Goal: Book appointment/travel/reservation

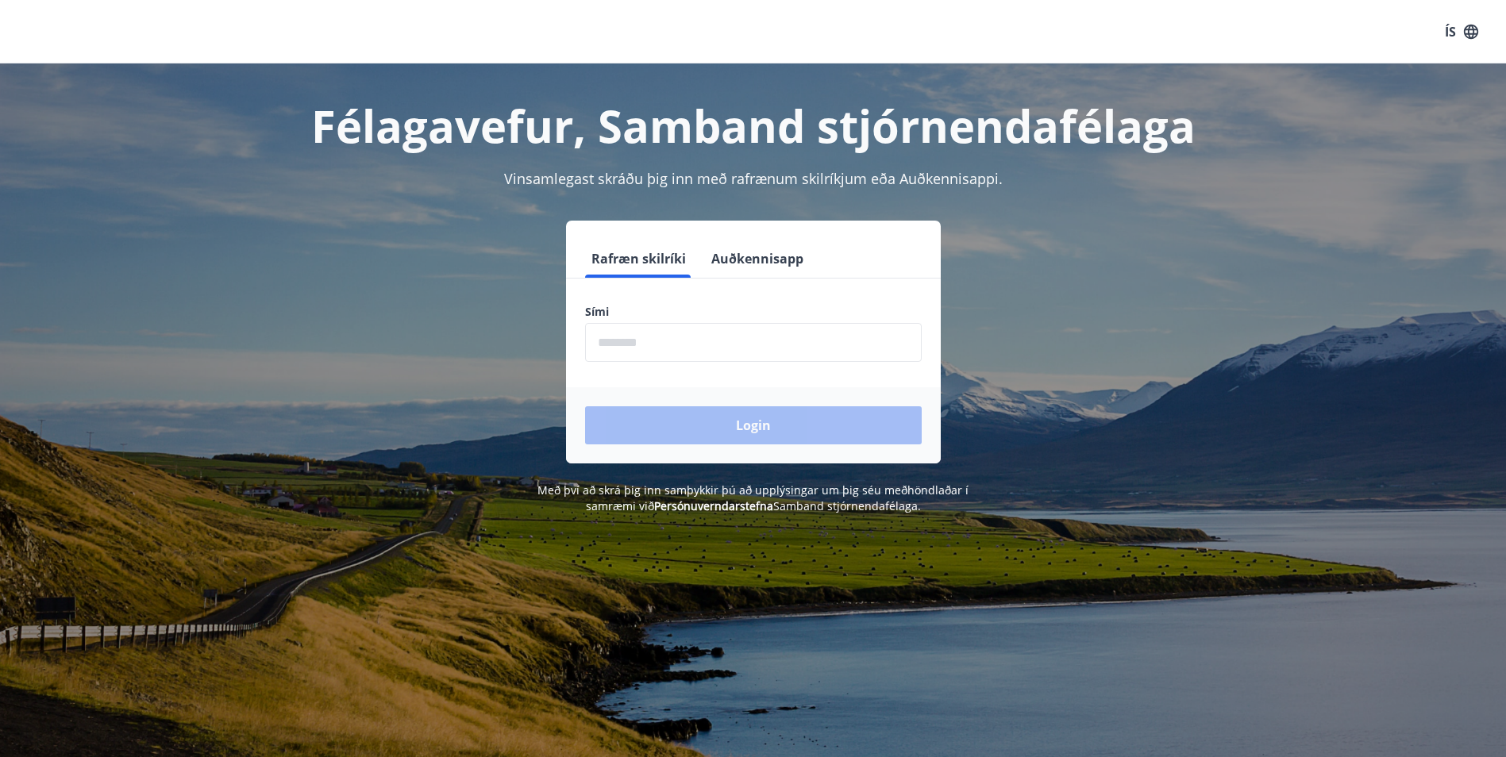
click at [666, 348] on input "phone" at bounding box center [753, 342] width 337 height 39
type input "********"
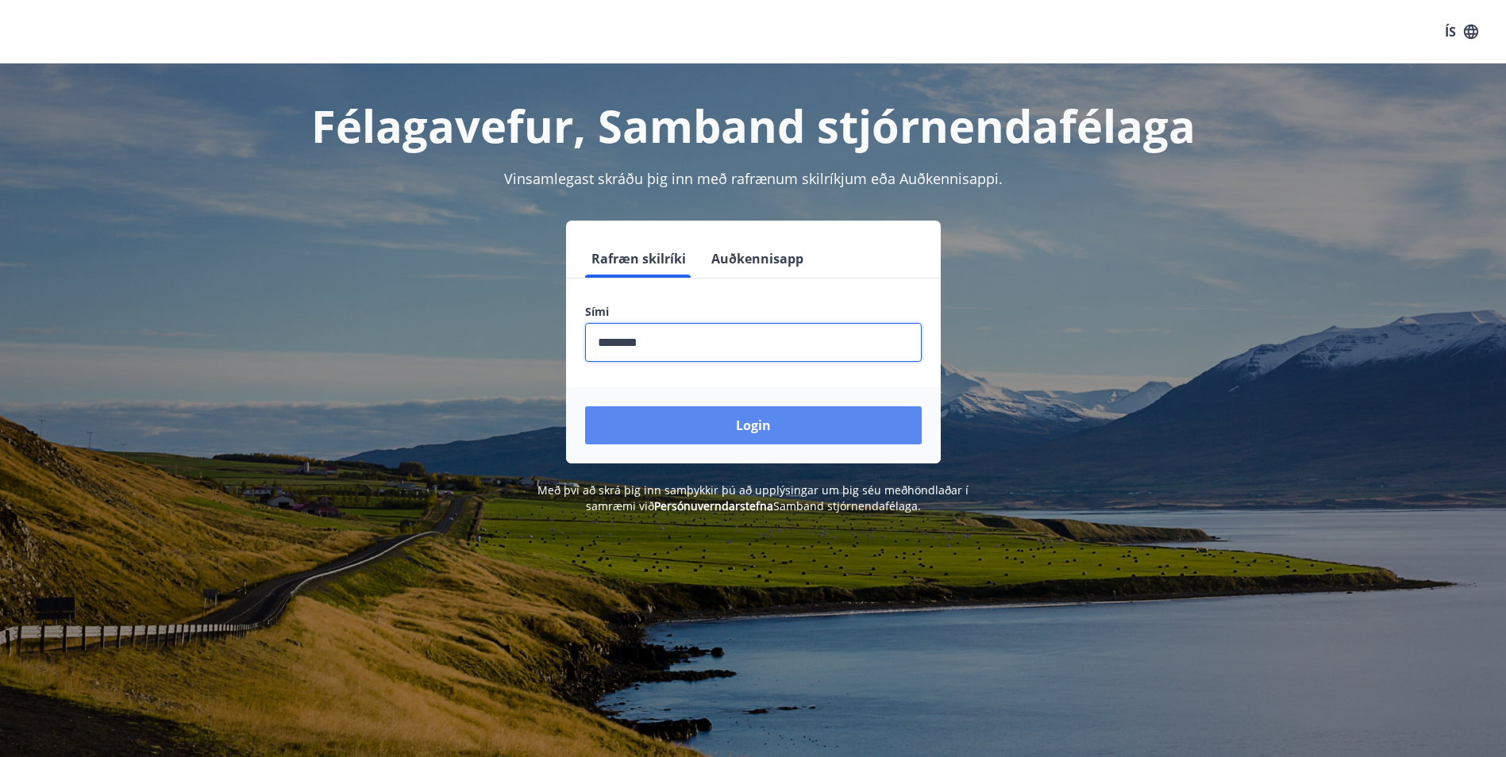
click at [866, 422] on button "Login" at bounding box center [753, 426] width 337 height 38
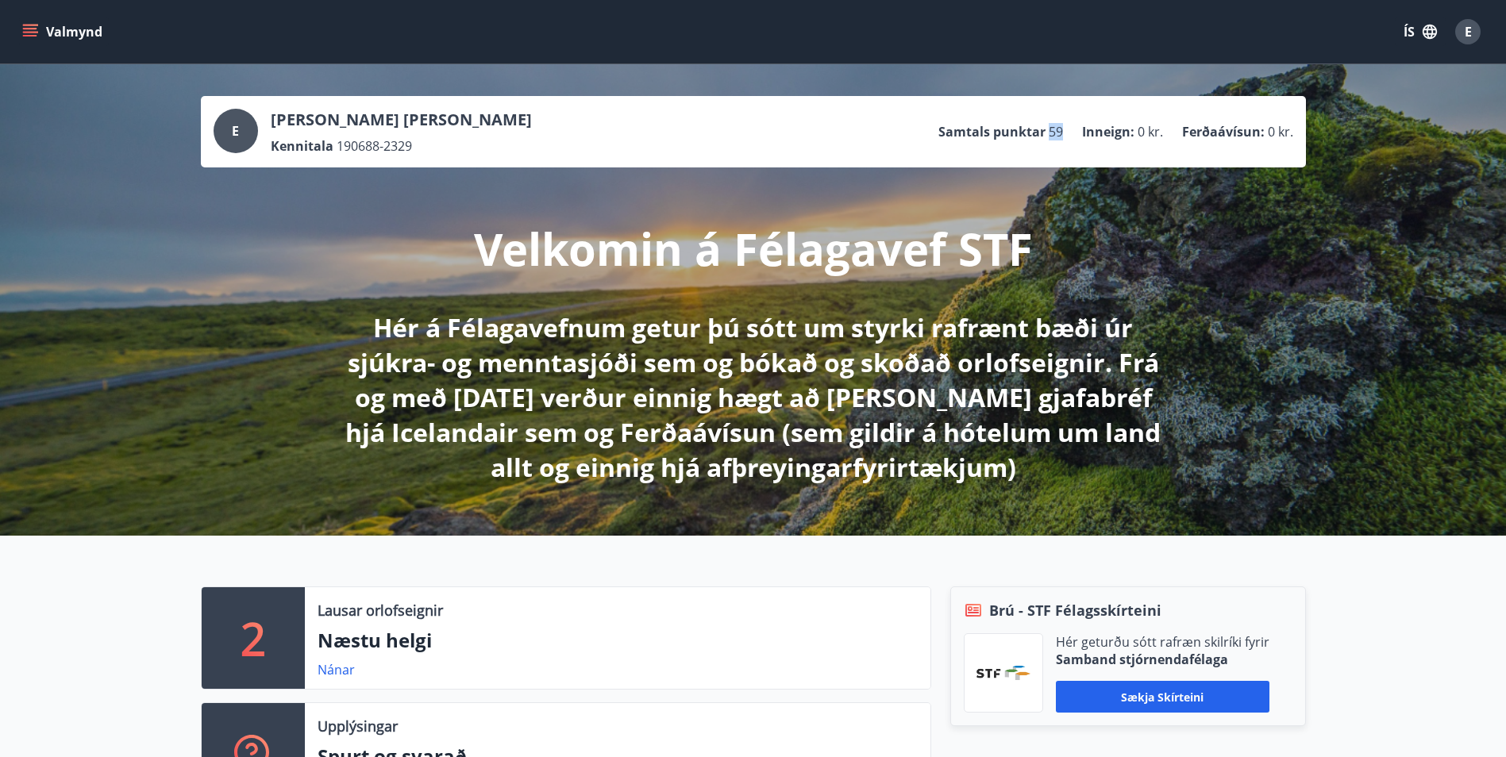
drag, startPoint x: 1052, startPoint y: 132, endPoint x: 1066, endPoint y: 137, distance: 15.3
click at [1066, 137] on ul "Samtals punktar 59 Inneign : 0 kr. Ferðaávísun : 0 kr." at bounding box center [1115, 132] width 355 height 30
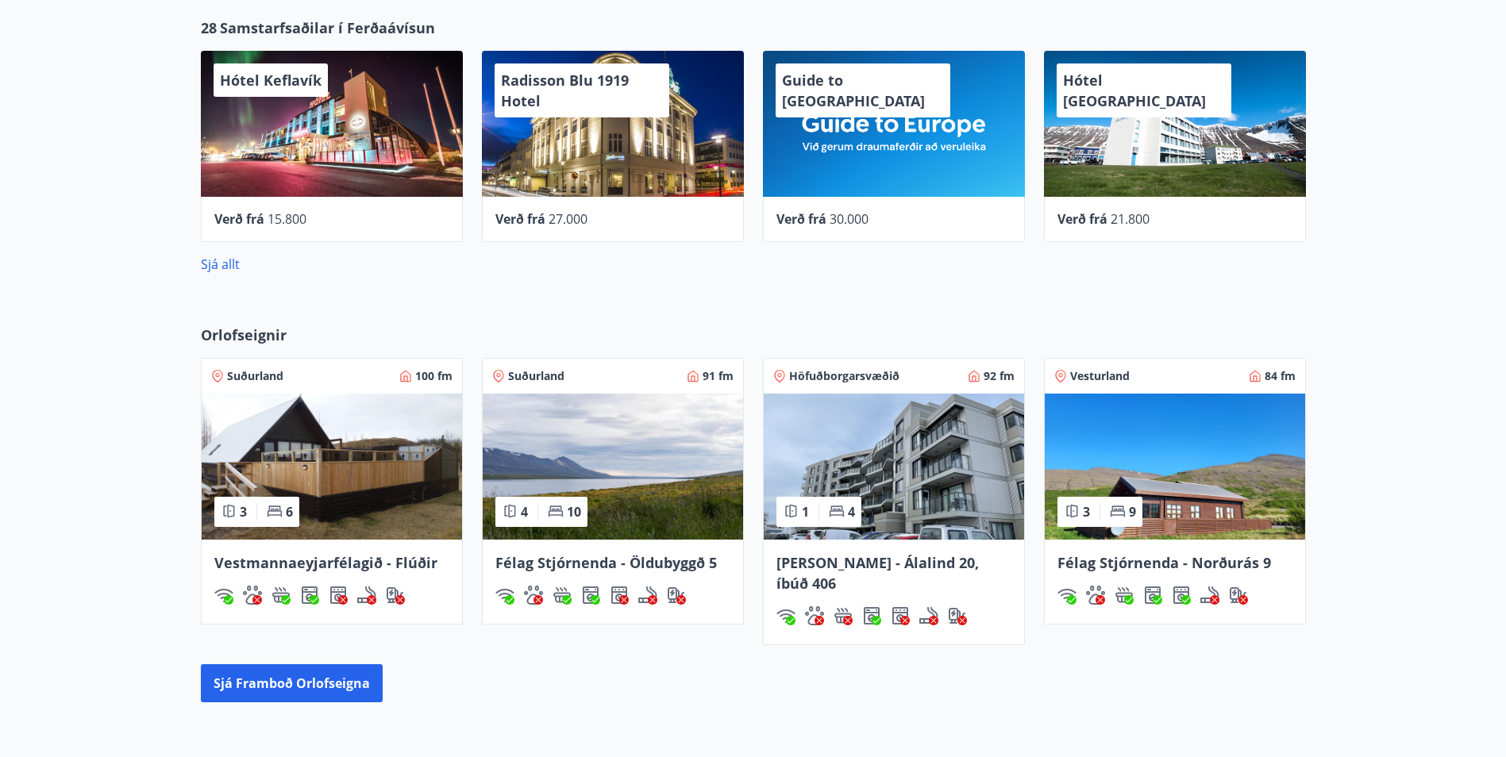
scroll to position [715, 0]
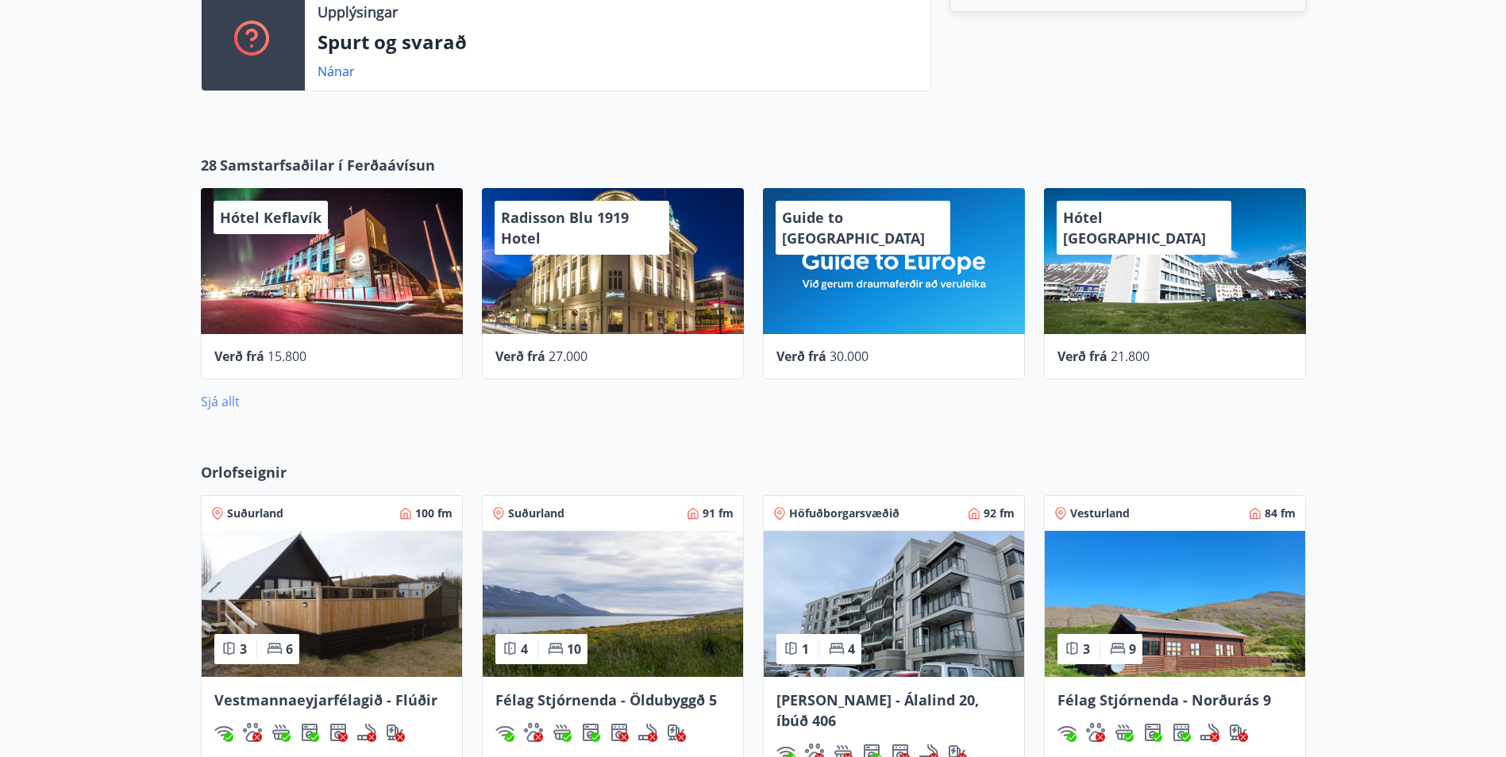
click at [213, 397] on link "Sjá allt" at bounding box center [220, 401] width 39 height 17
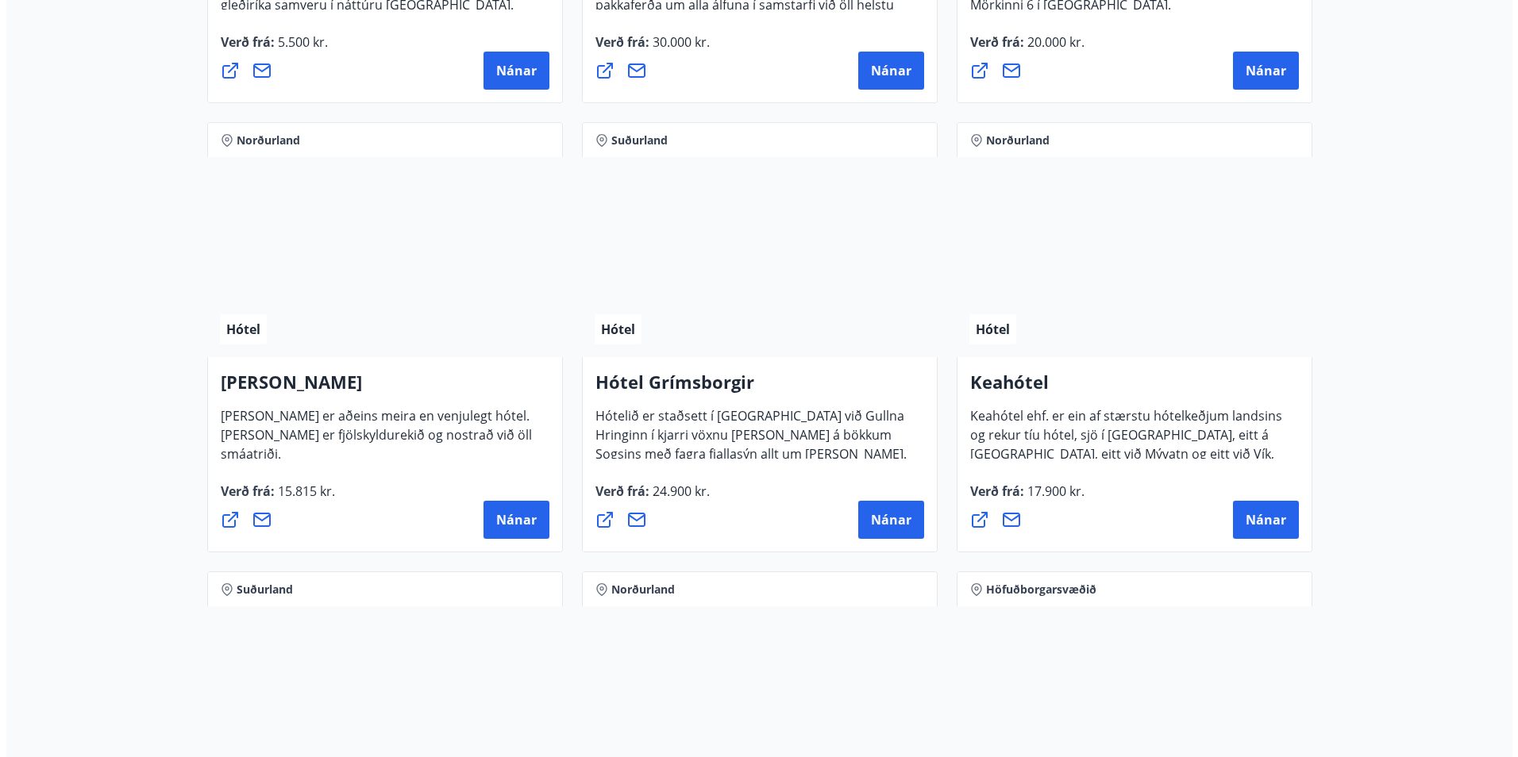
scroll to position [635, 0]
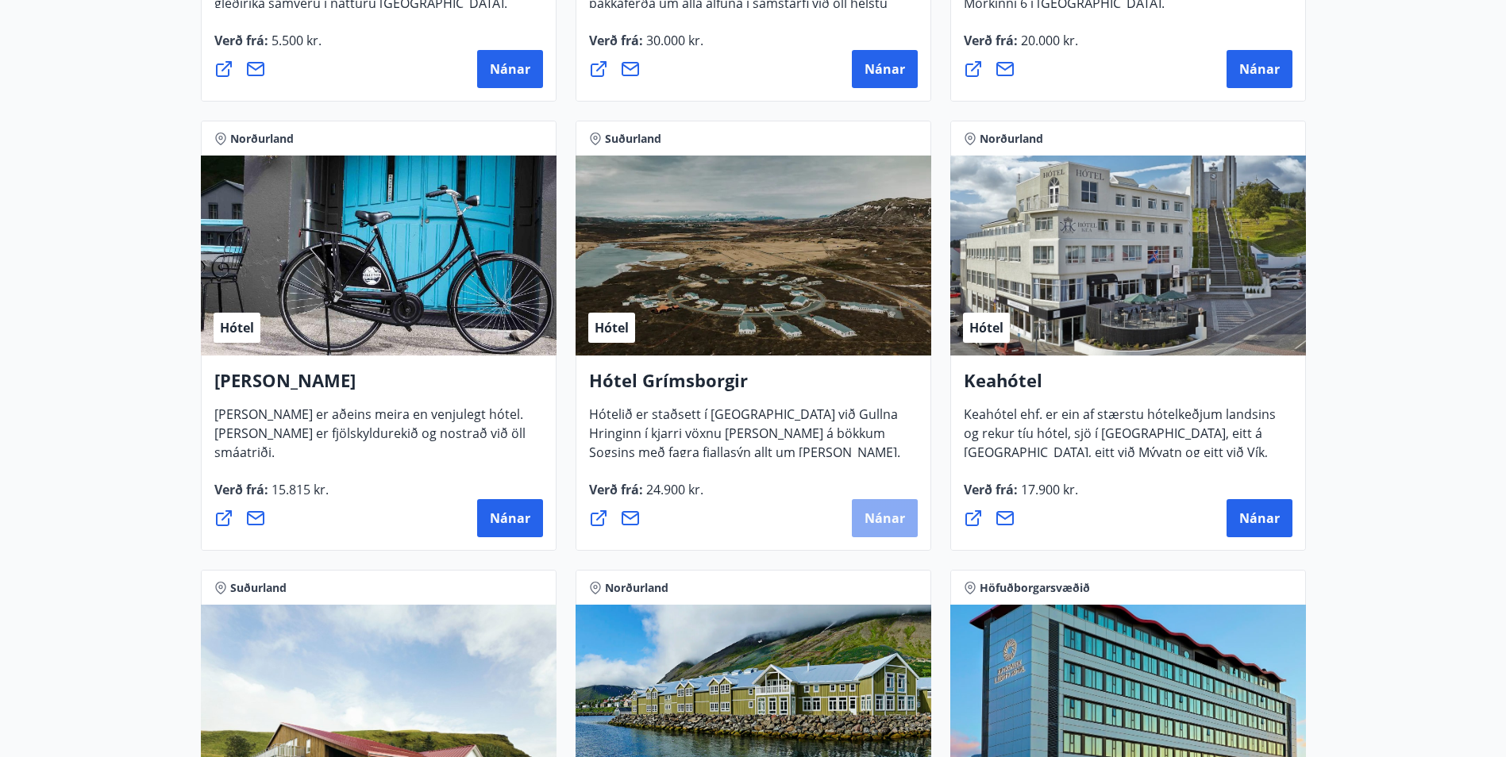
click at [884, 522] on span "Nánar" at bounding box center [885, 518] width 40 height 17
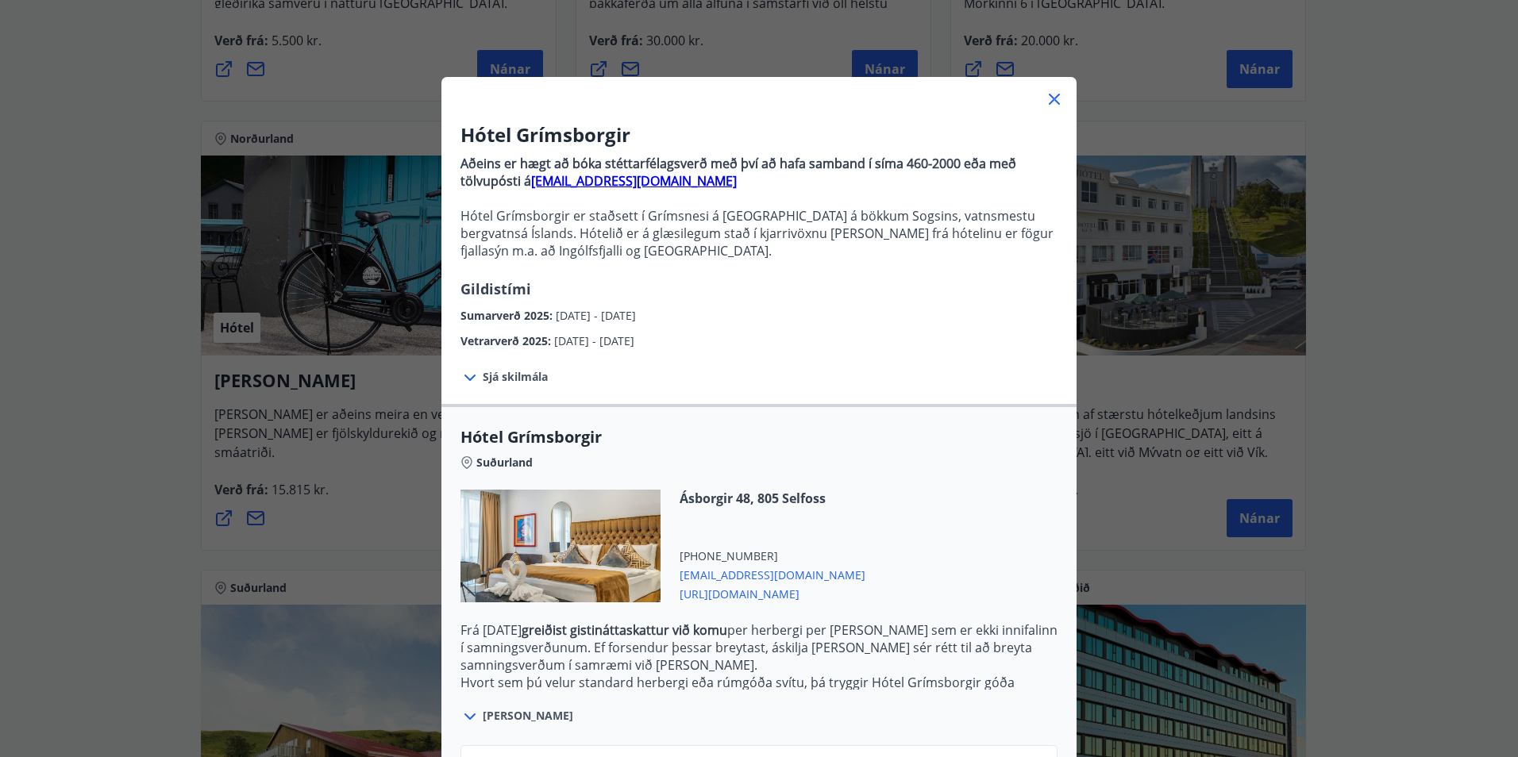
scroll to position [0, 0]
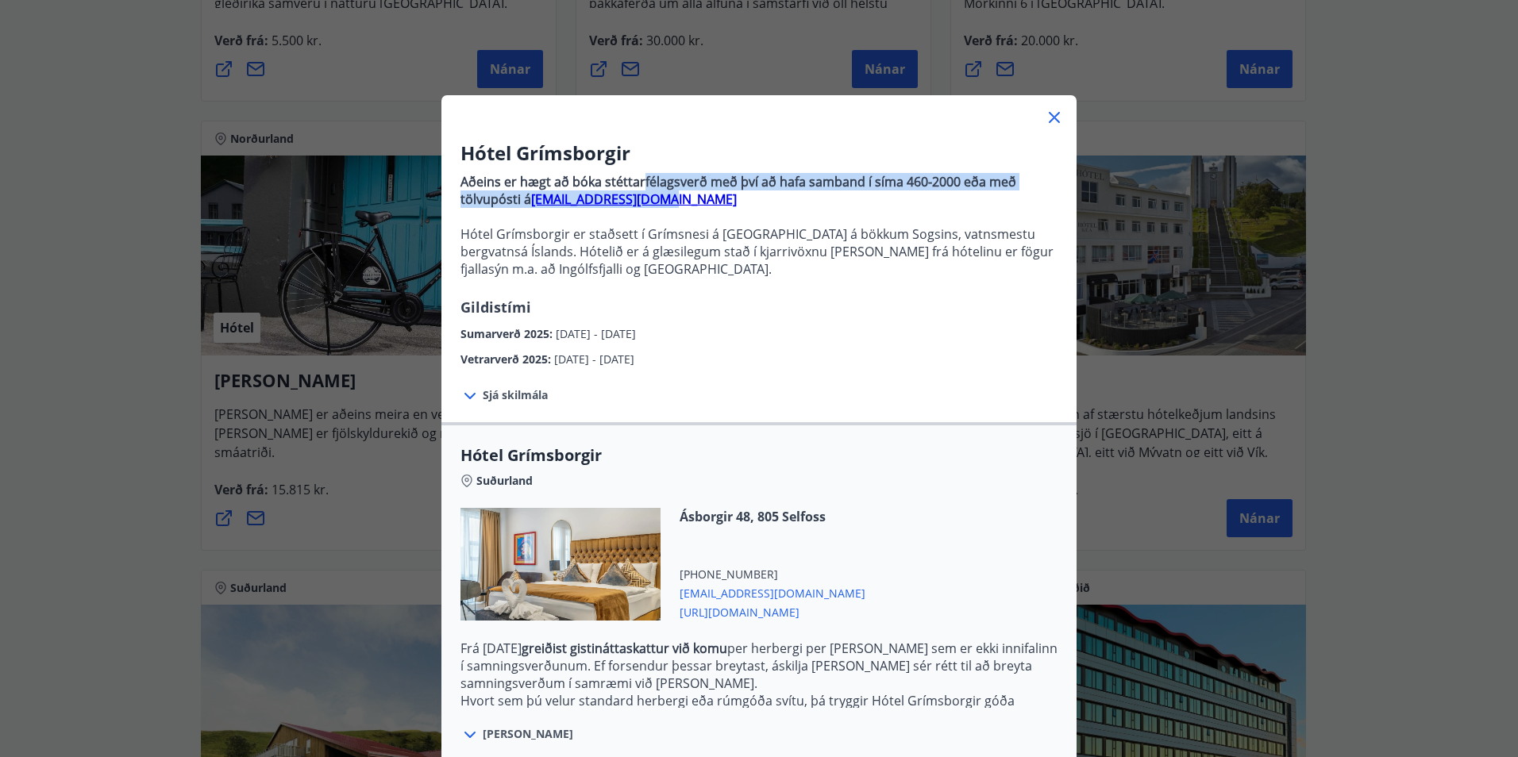
drag, startPoint x: 638, startPoint y: 175, endPoint x: 877, endPoint y: 198, distance: 240.0
click at [877, 198] on p "Aðeins er hægt að bóka stéttarfélagsverð með því að hafa samband í síma 460-200…" at bounding box center [758, 190] width 597 height 35
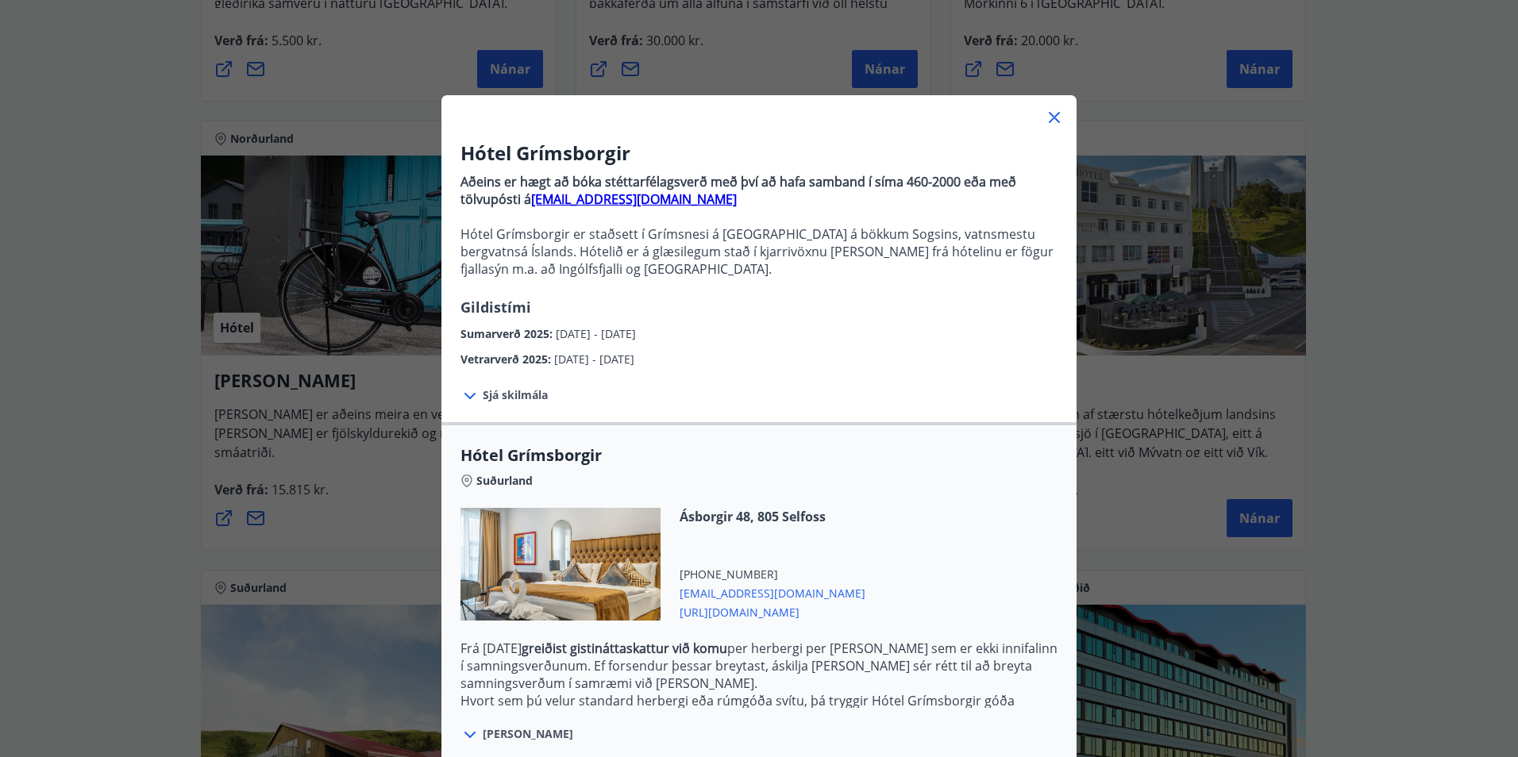
drag, startPoint x: 877, startPoint y: 198, endPoint x: 787, endPoint y: 276, distance: 119.3
click at [787, 276] on p "Hótel Grímsborgir er staðsett í Grímsnesi á Suðurlandi á bökkum Sogsins, vatnsm…" at bounding box center [758, 251] width 597 height 52
click at [512, 391] on span "Sjá skilmála" at bounding box center [515, 395] width 65 height 16
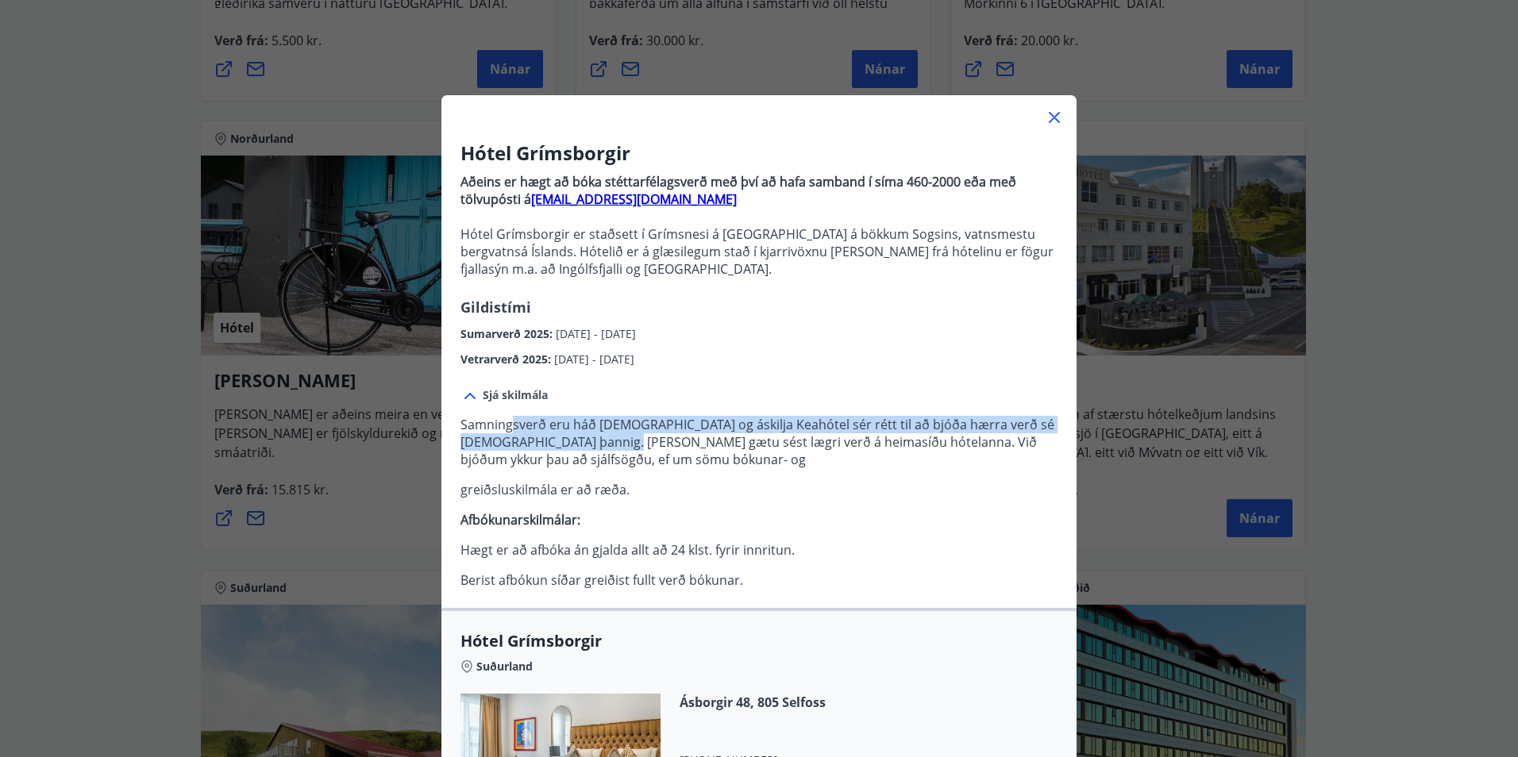
drag, startPoint x: 505, startPoint y: 433, endPoint x: 675, endPoint y: 442, distance: 170.2
click at [675, 442] on p "Samningsverð eru háð bókunarstöðu og áskilja Keahótel sér rétt til að bjóða hær…" at bounding box center [758, 442] width 597 height 52
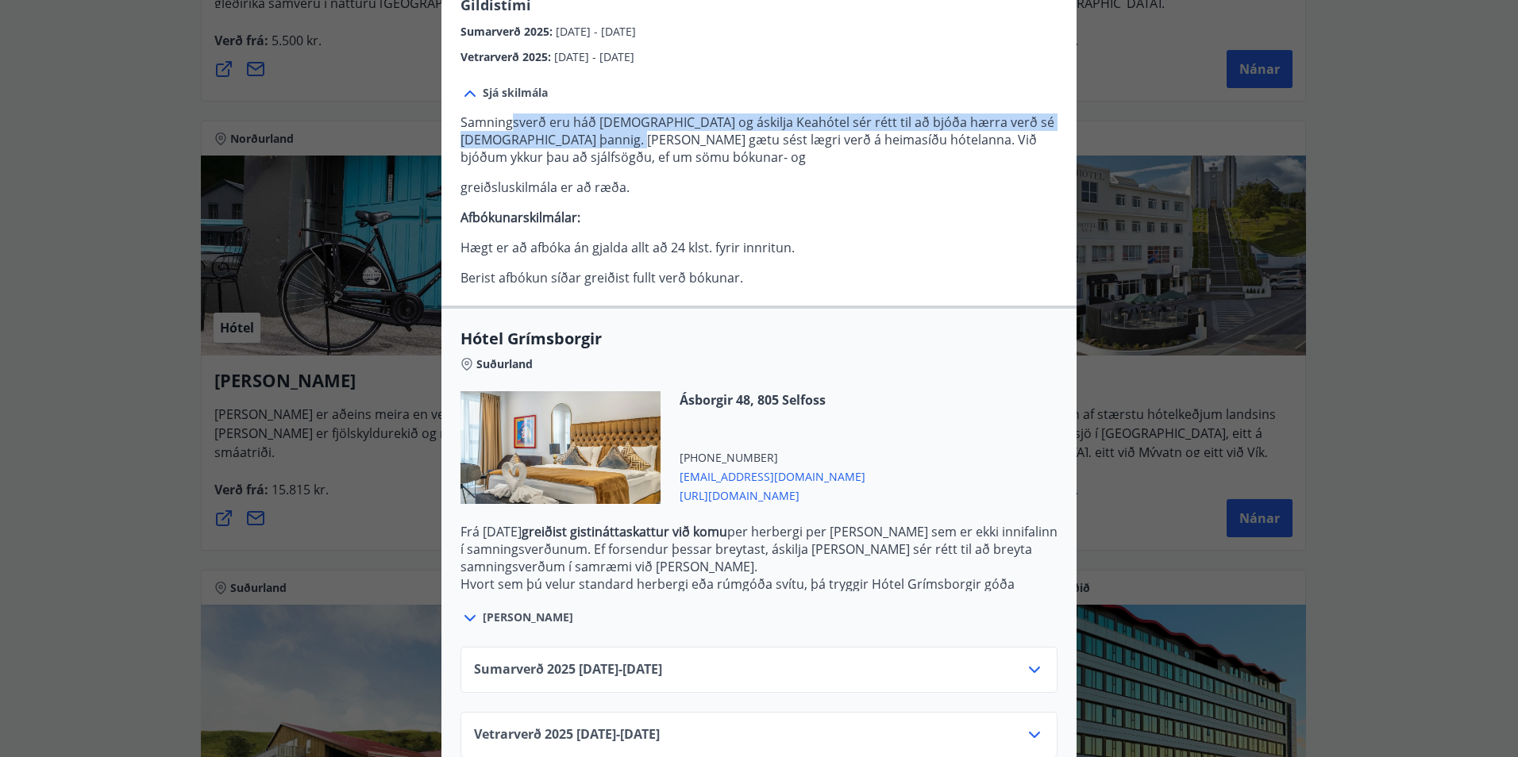
scroll to position [334, 0]
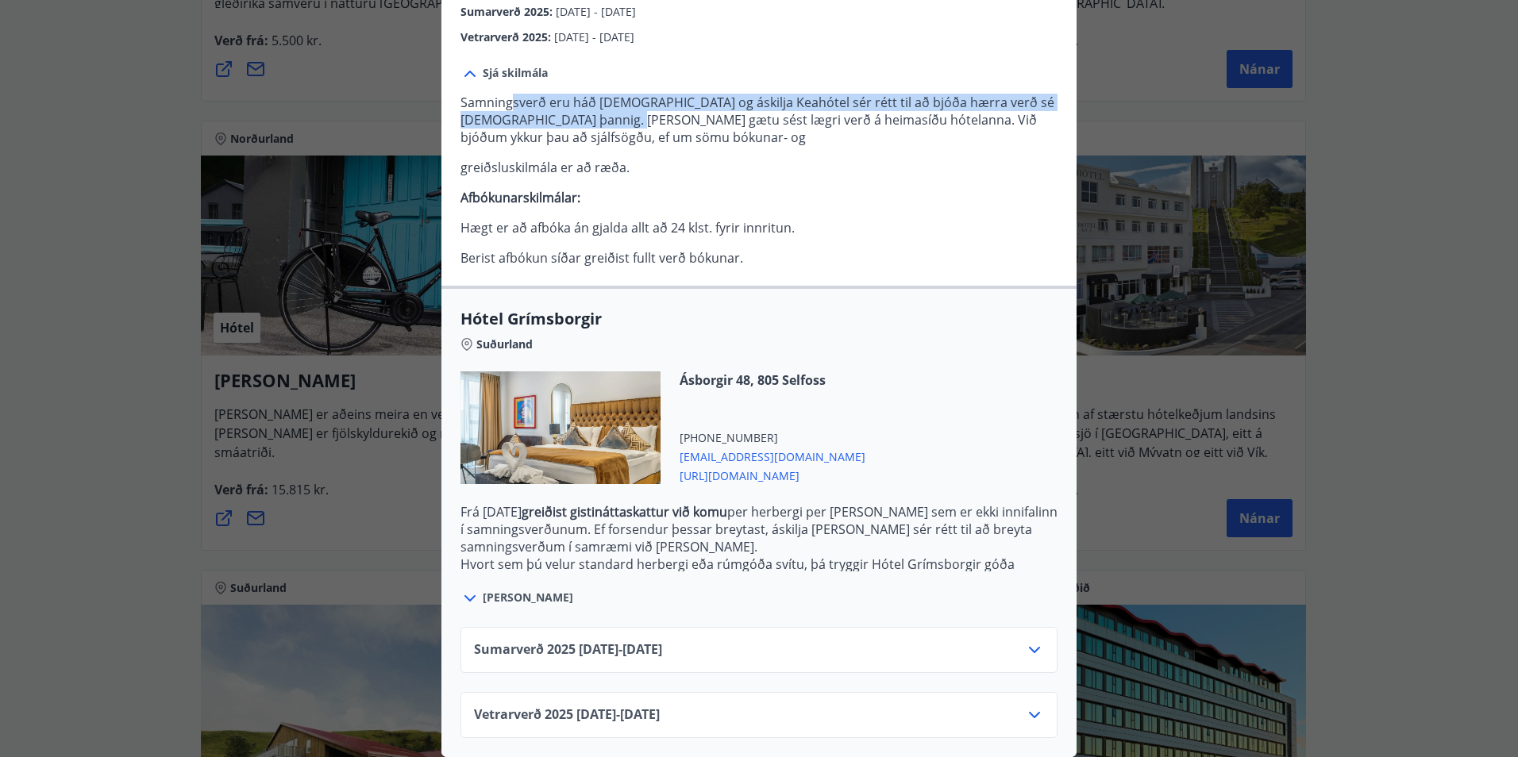
click at [1035, 647] on icon at bounding box center [1034, 650] width 19 height 19
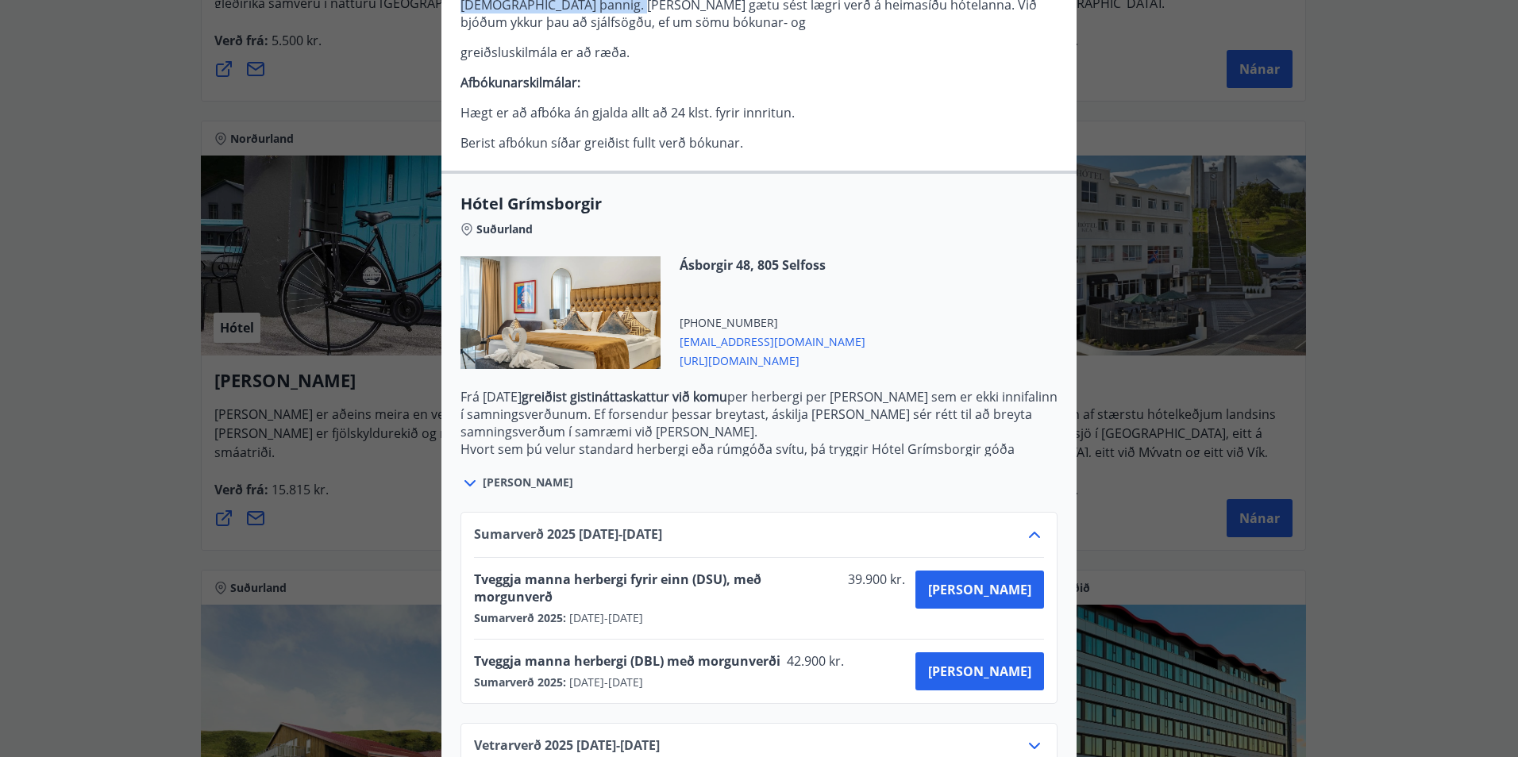
scroll to position [463, 0]
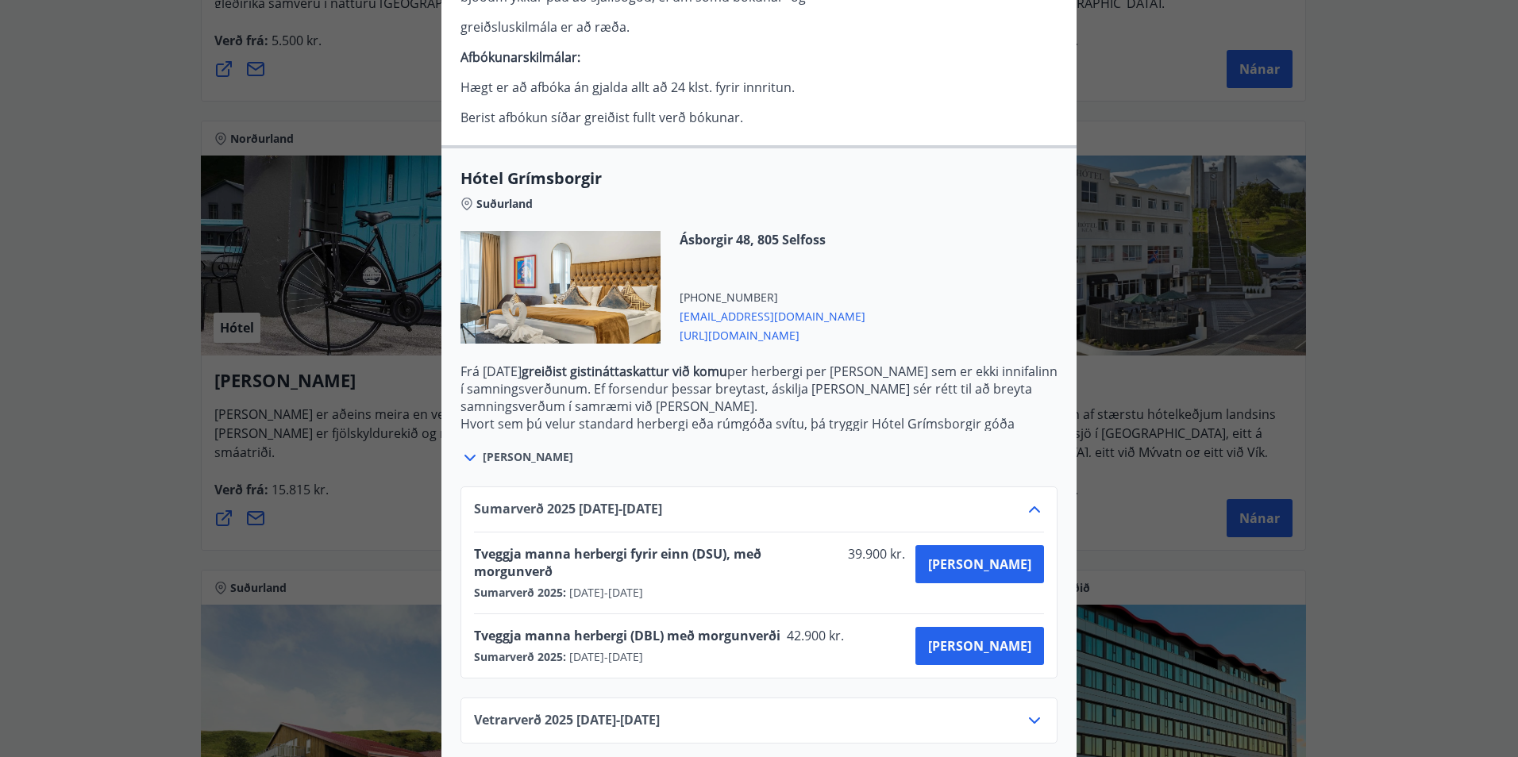
click at [1025, 711] on icon at bounding box center [1034, 720] width 19 height 19
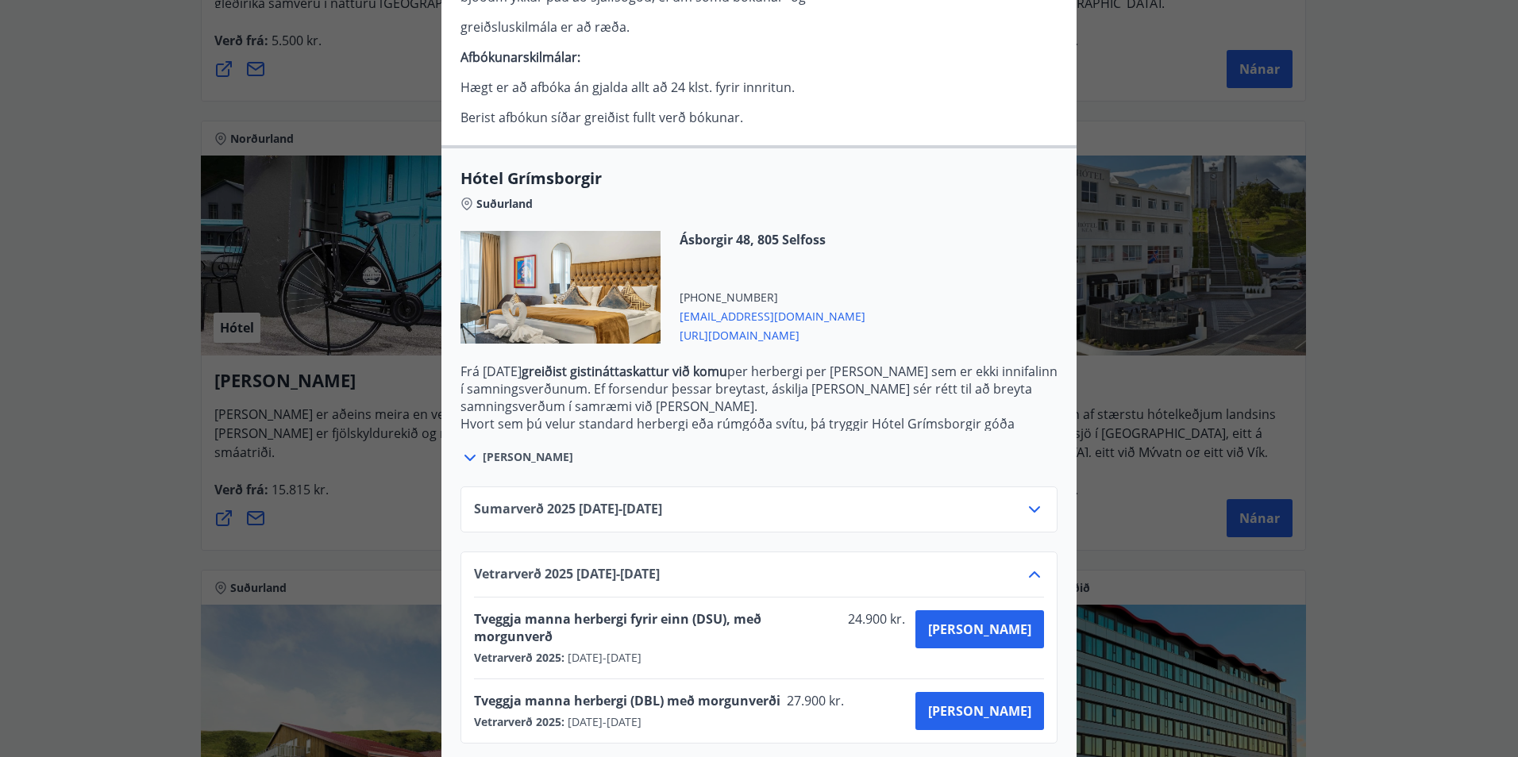
click at [1025, 510] on icon at bounding box center [1034, 509] width 19 height 19
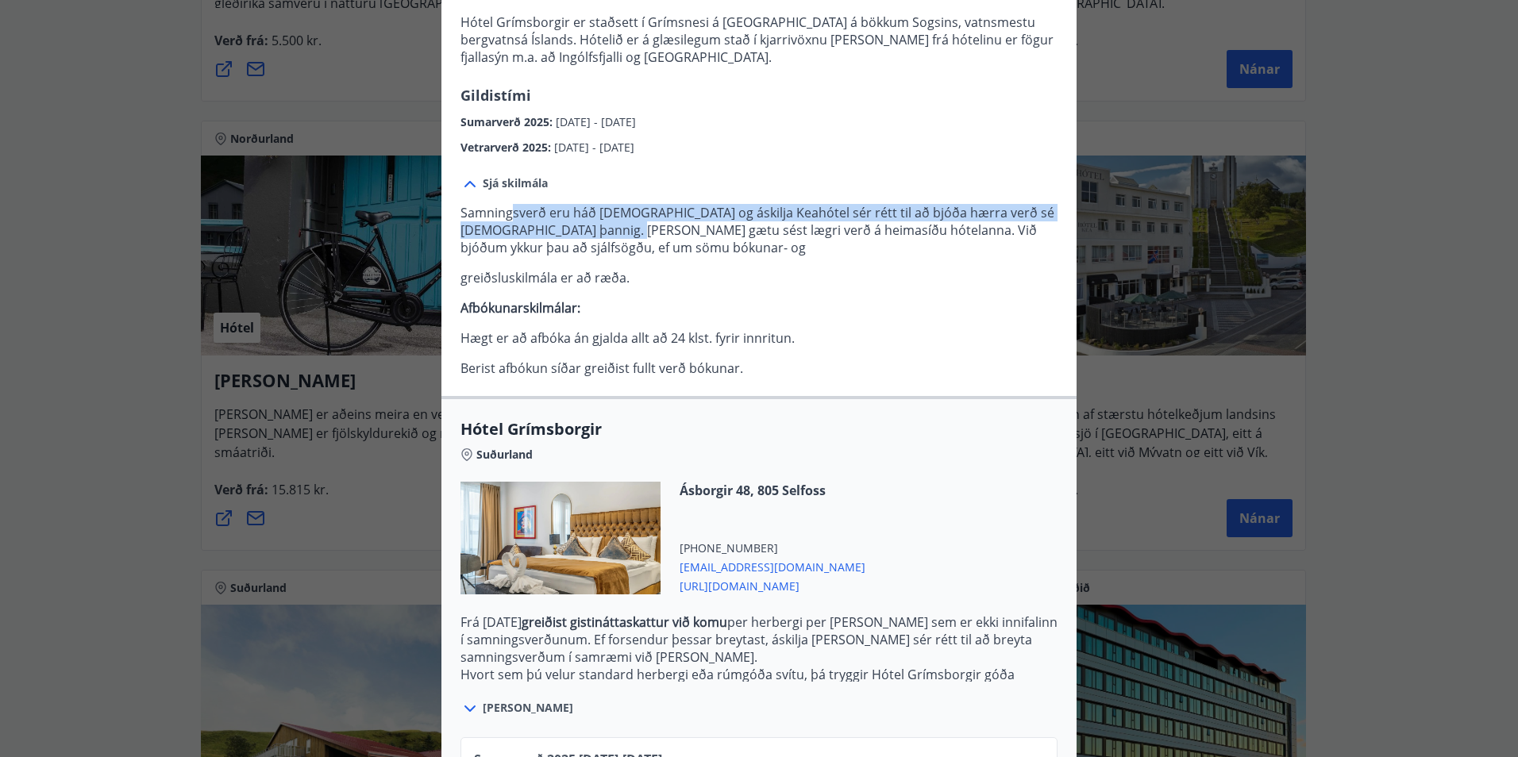
scroll to position [0, 0]
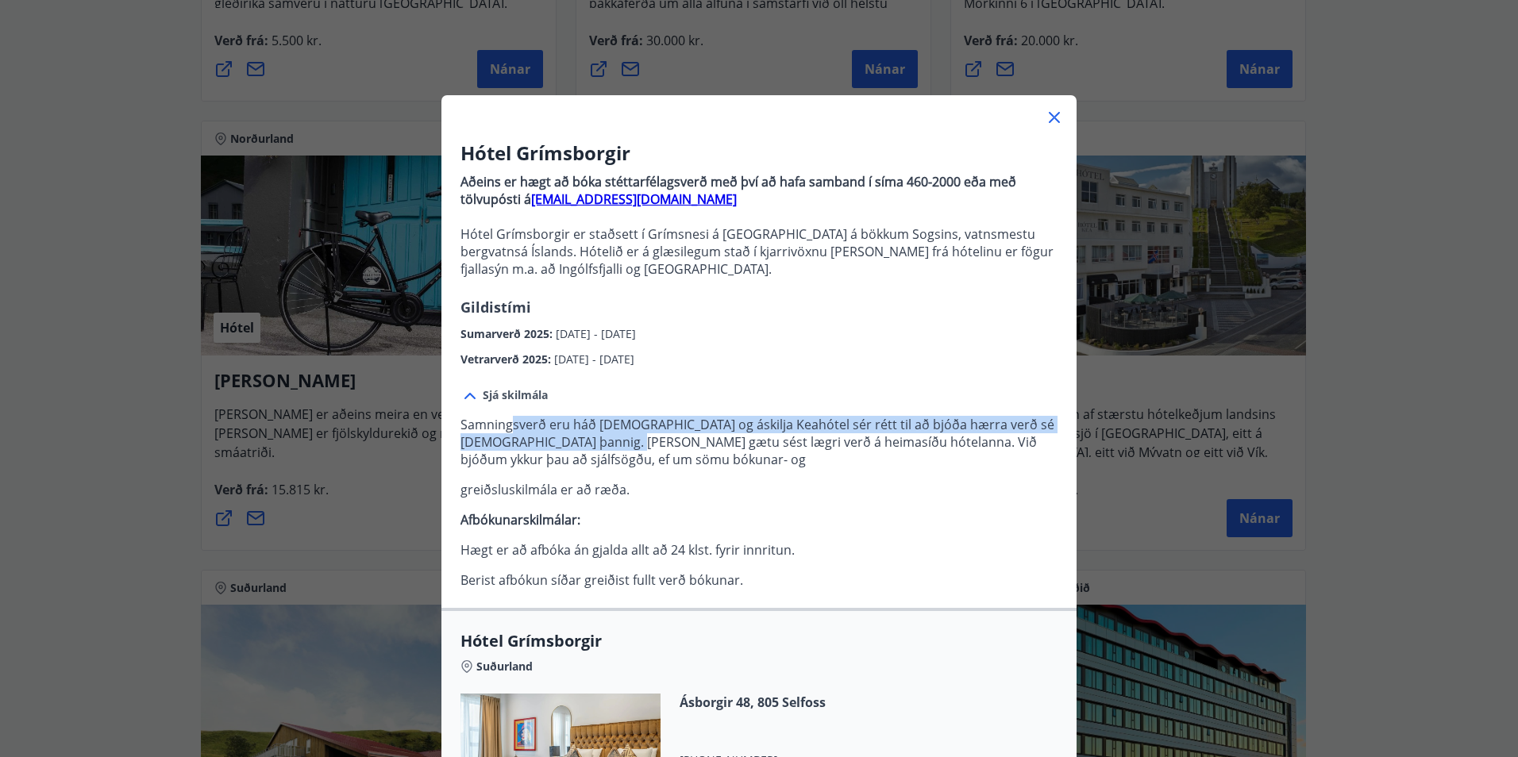
click at [1045, 115] on icon at bounding box center [1054, 117] width 19 height 19
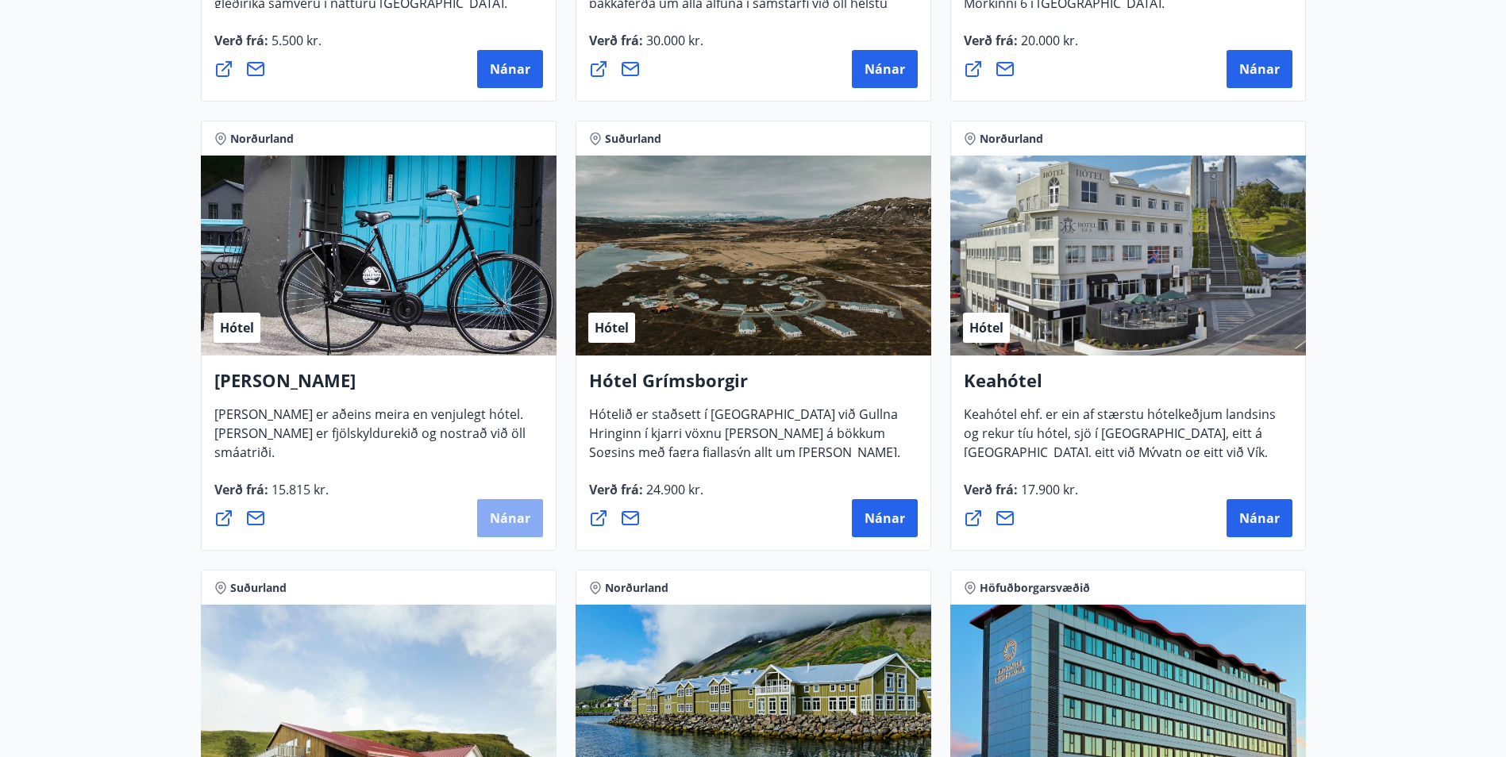
click at [513, 524] on span "Nánar" at bounding box center [510, 518] width 40 height 17
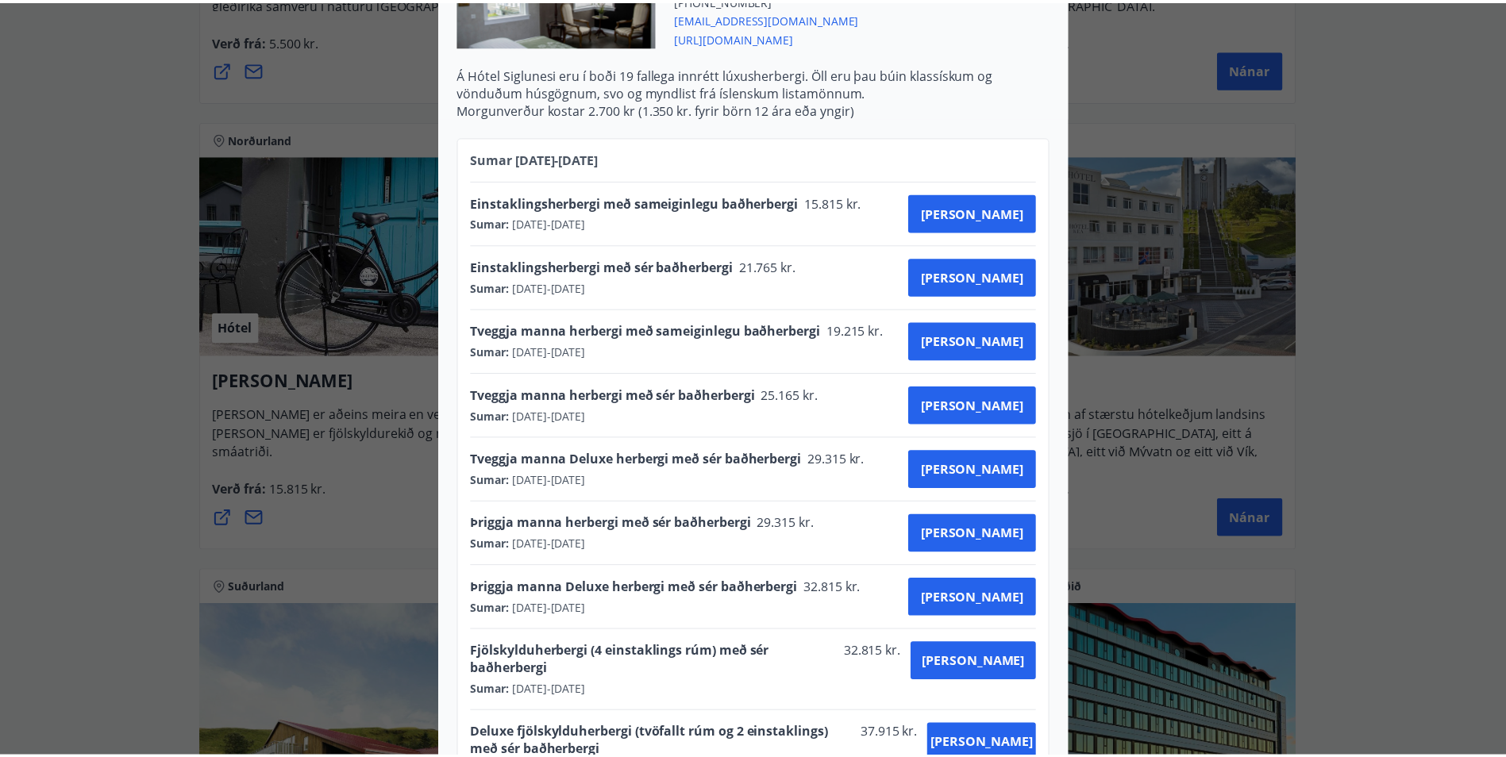
scroll to position [79, 0]
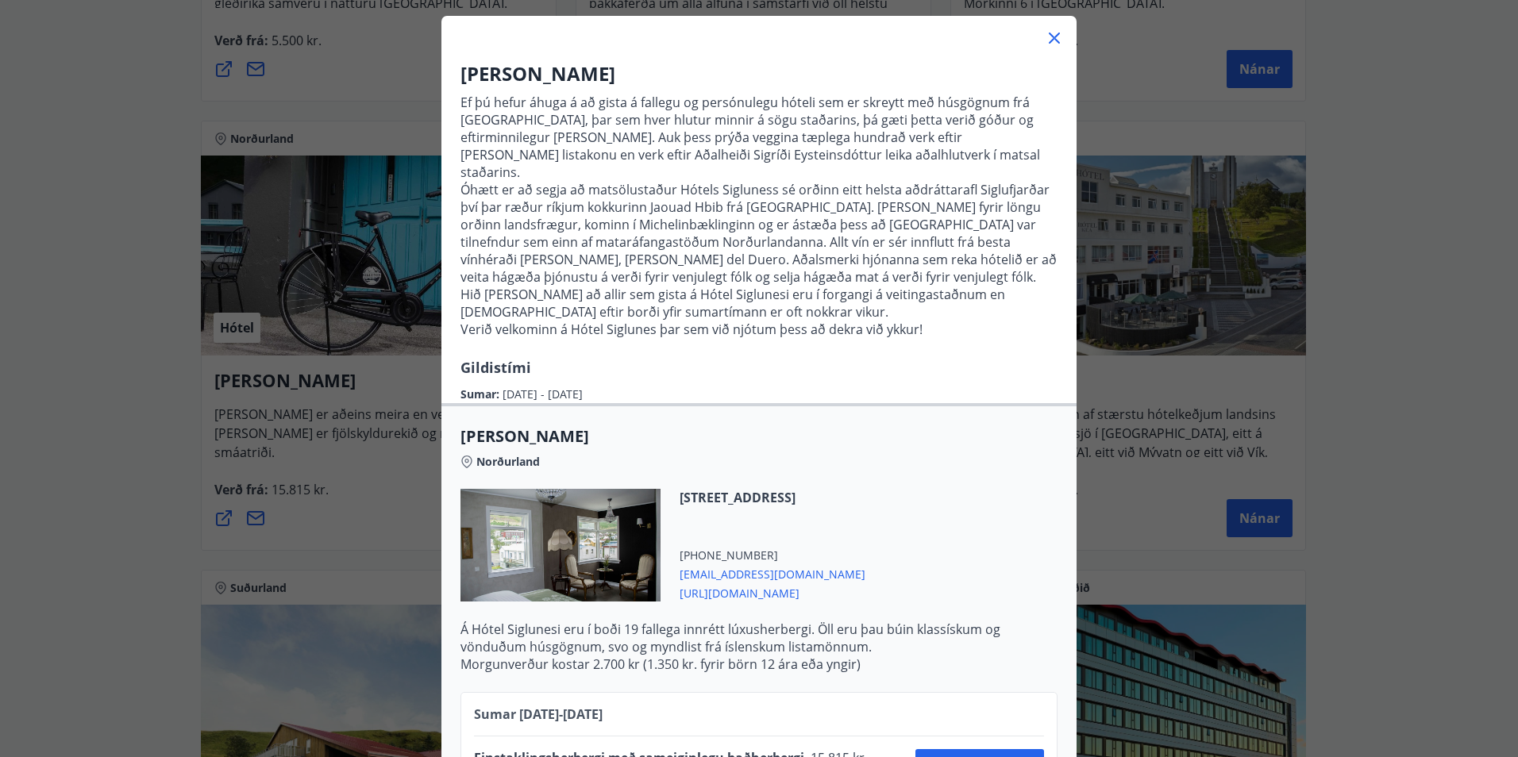
click at [1048, 31] on icon at bounding box center [1054, 38] width 19 height 19
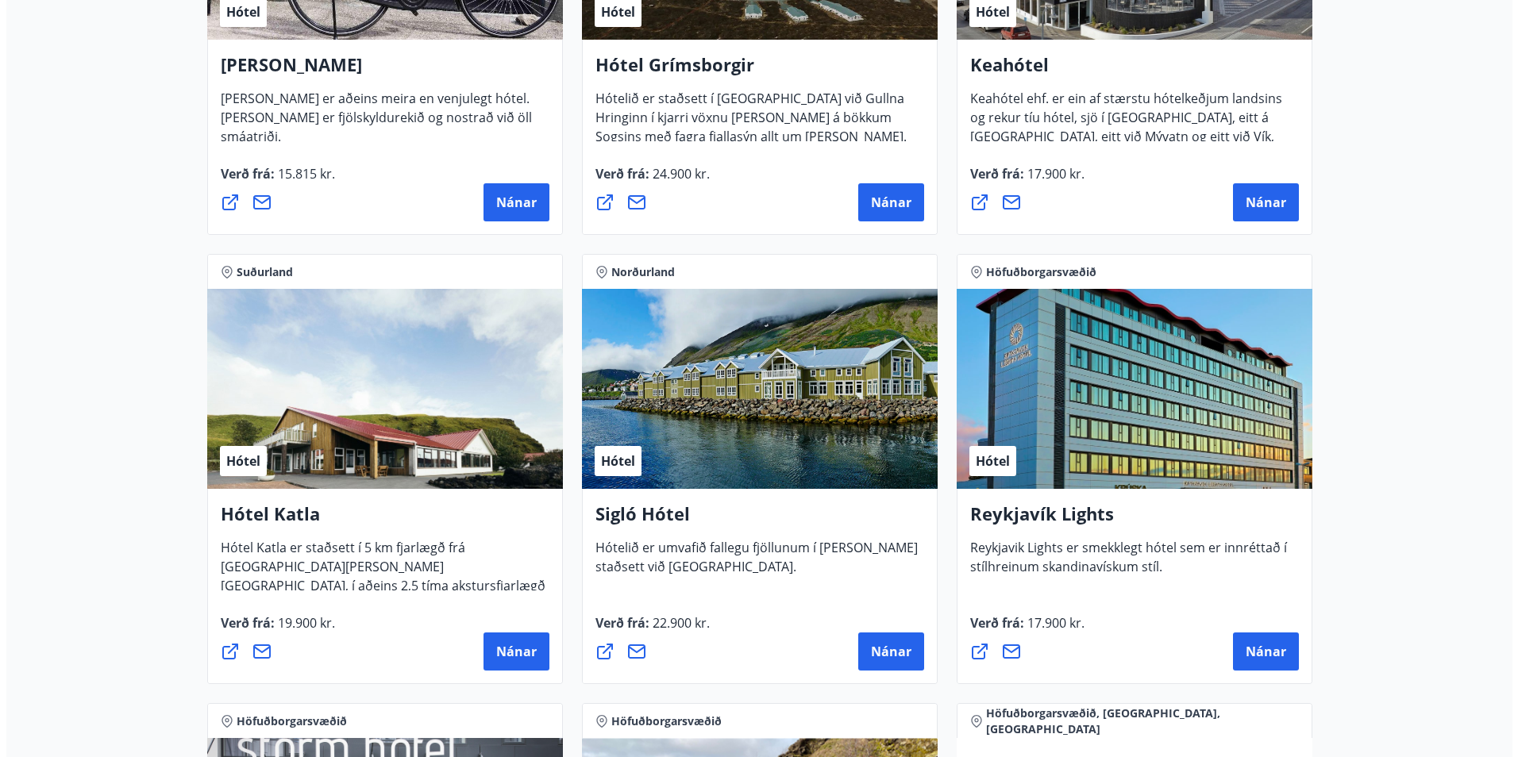
scroll to position [953, 0]
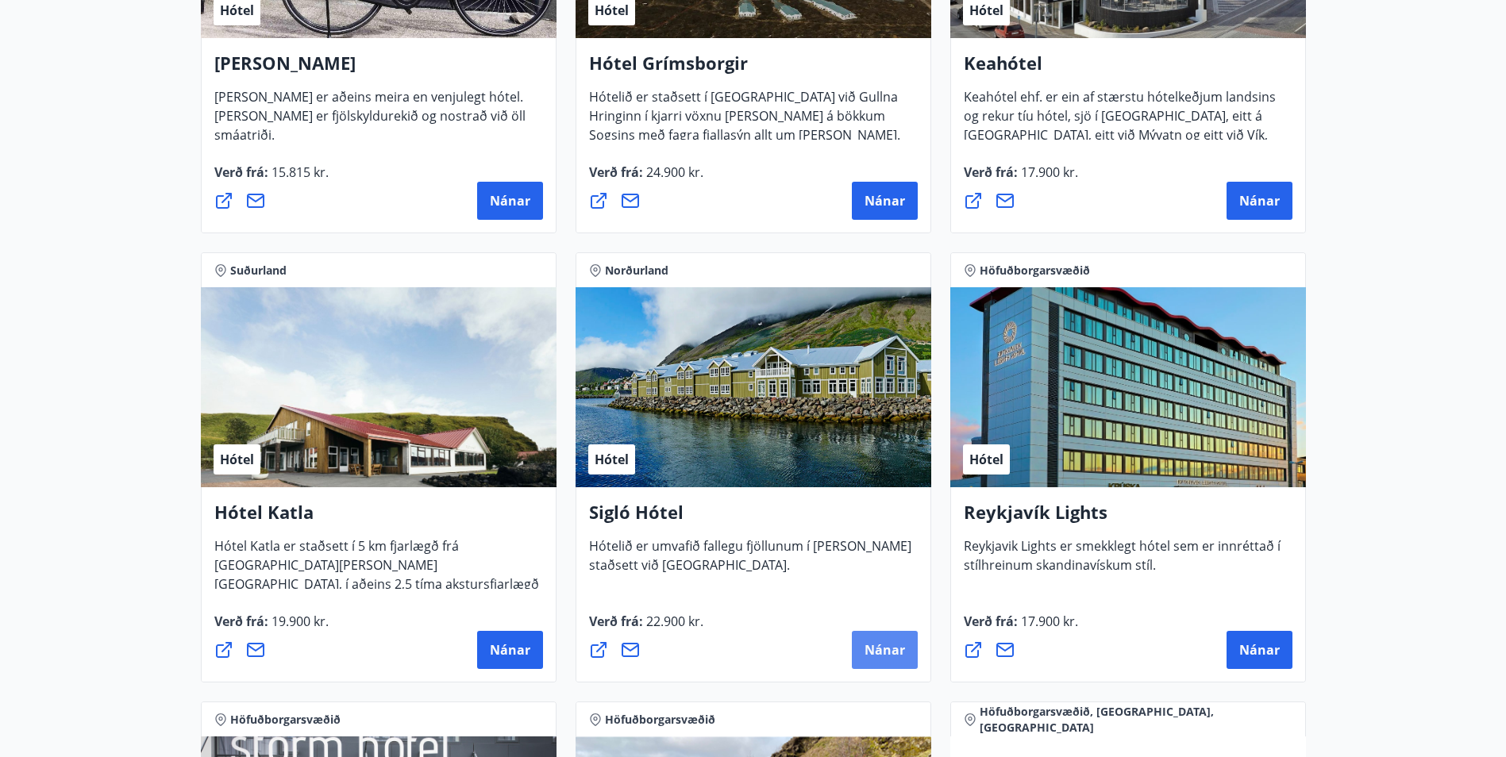
click at [891, 657] on span "Nánar" at bounding box center [885, 650] width 40 height 17
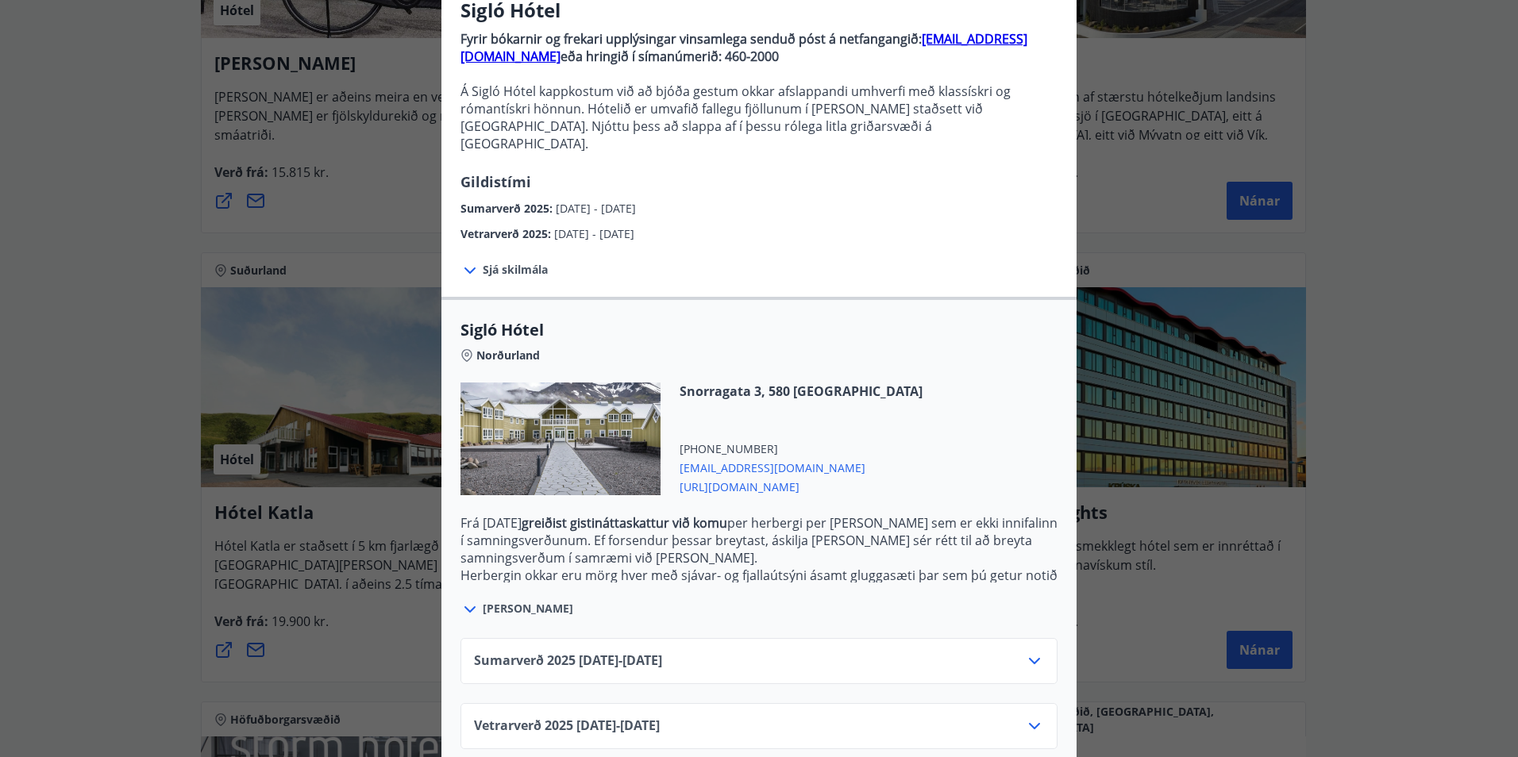
scroll to position [148, 0]
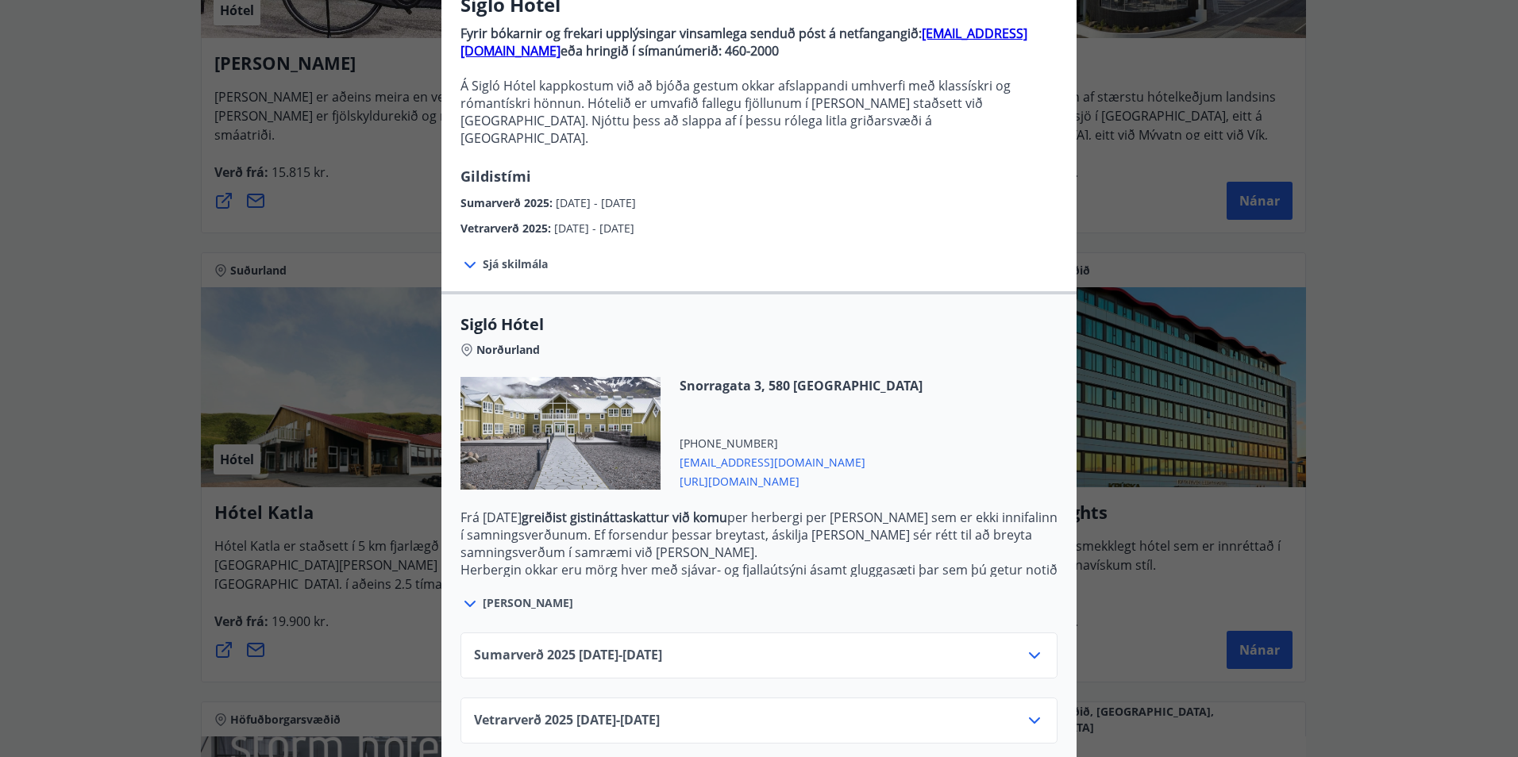
click at [947, 646] on div "Sumarverð 2025 16.05.25 - 30.09.25" at bounding box center [759, 662] width 570 height 32
click at [1025, 646] on icon at bounding box center [1034, 655] width 19 height 19
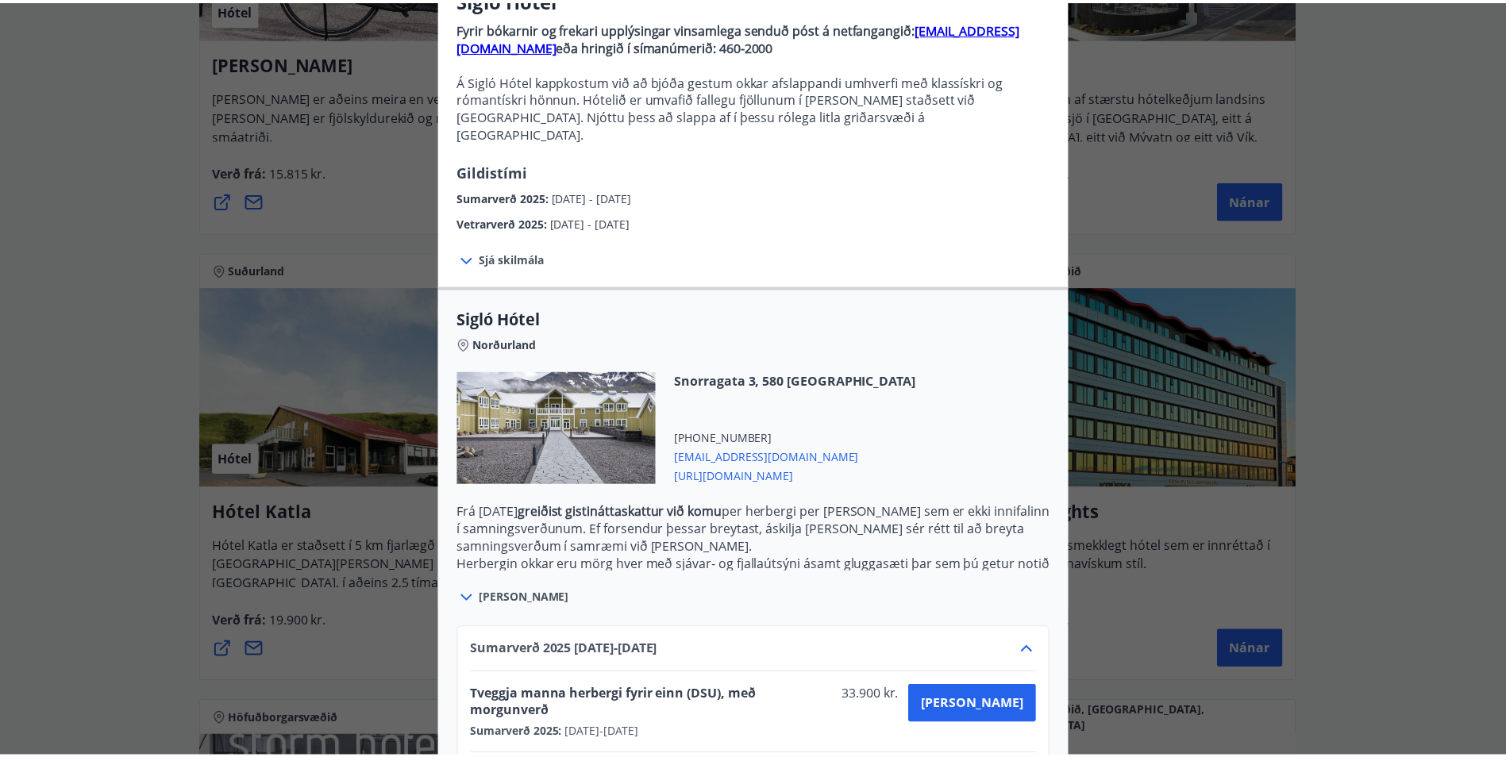
scroll to position [0, 0]
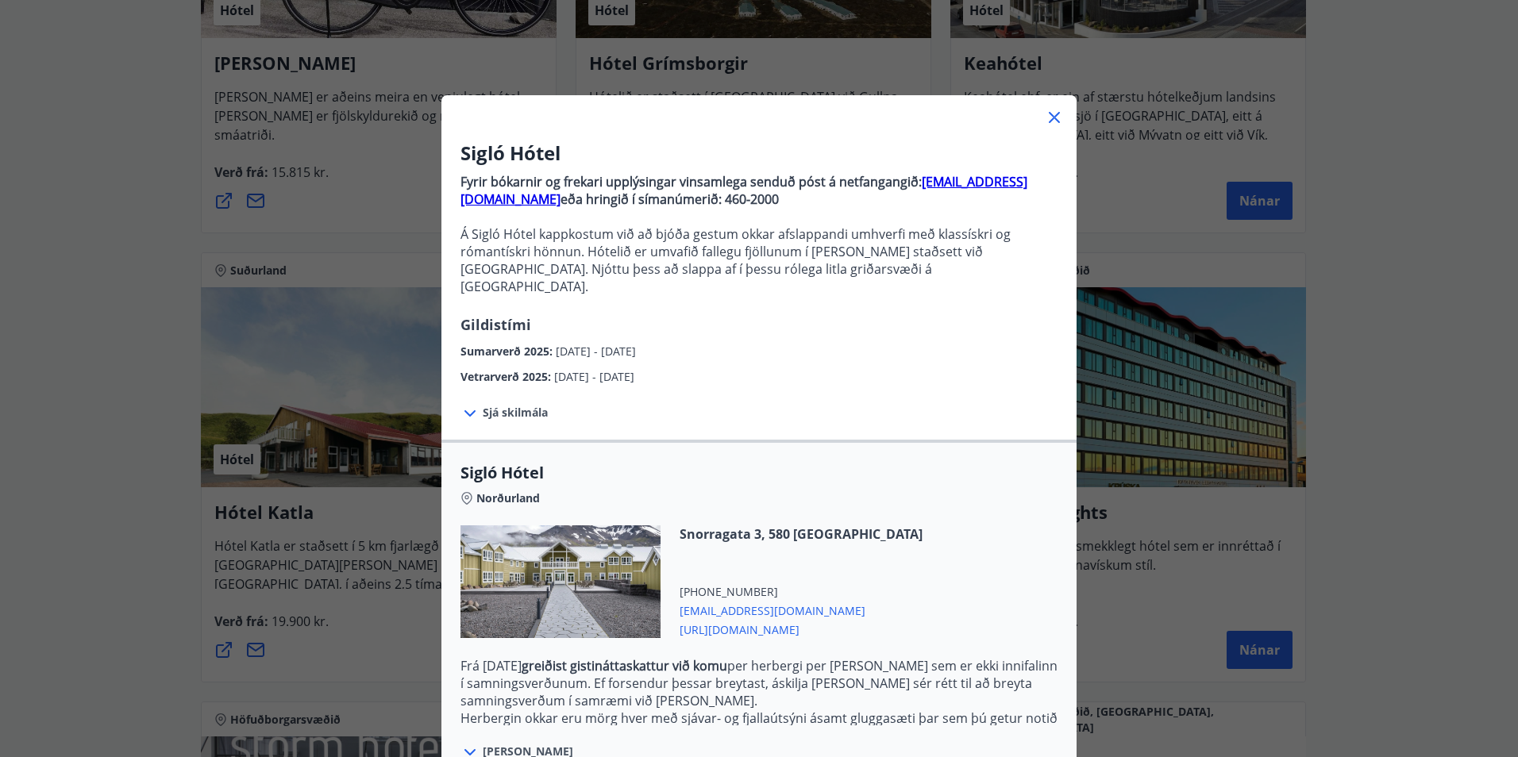
click at [1051, 122] on icon at bounding box center [1054, 117] width 19 height 19
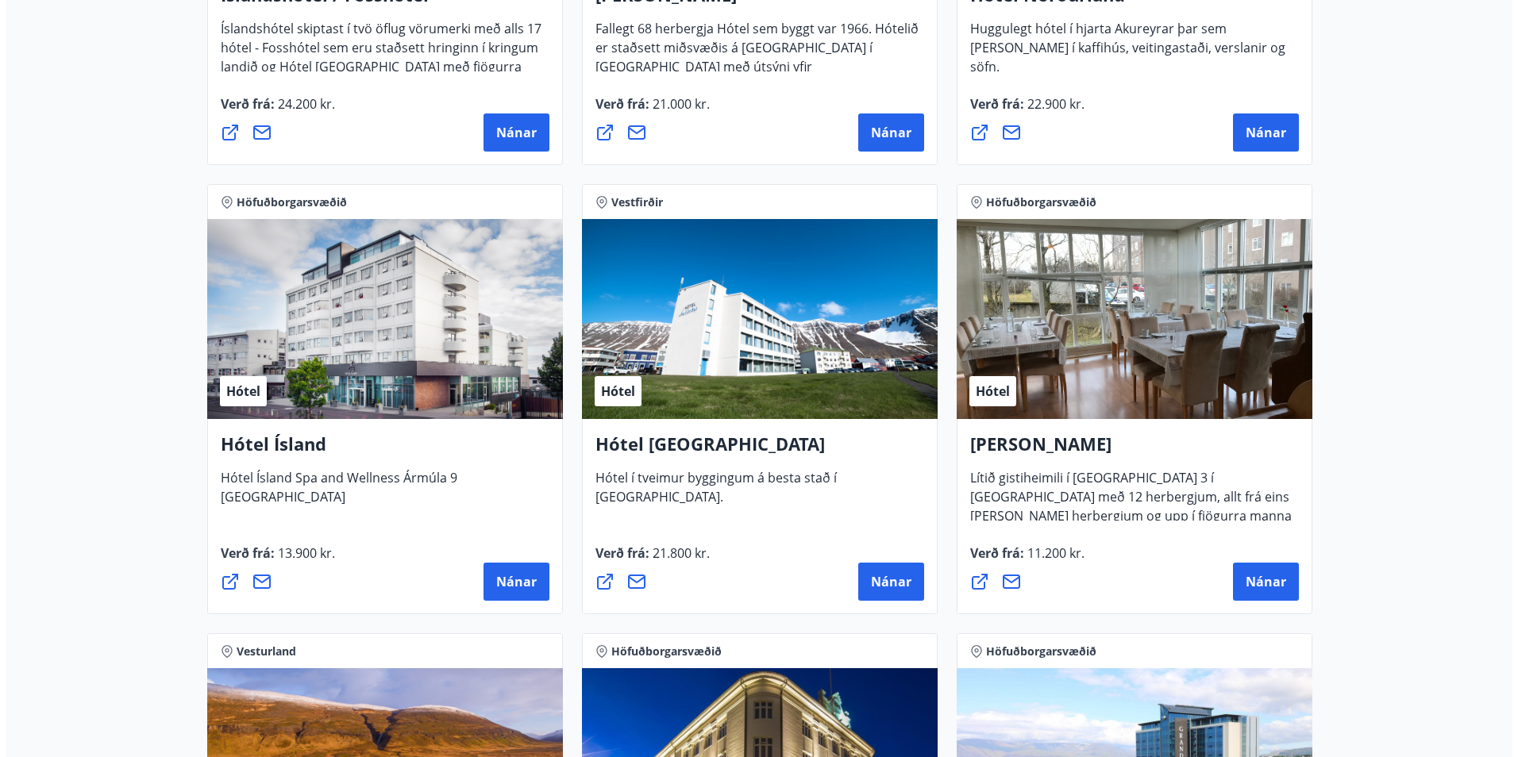
scroll to position [2382, 0]
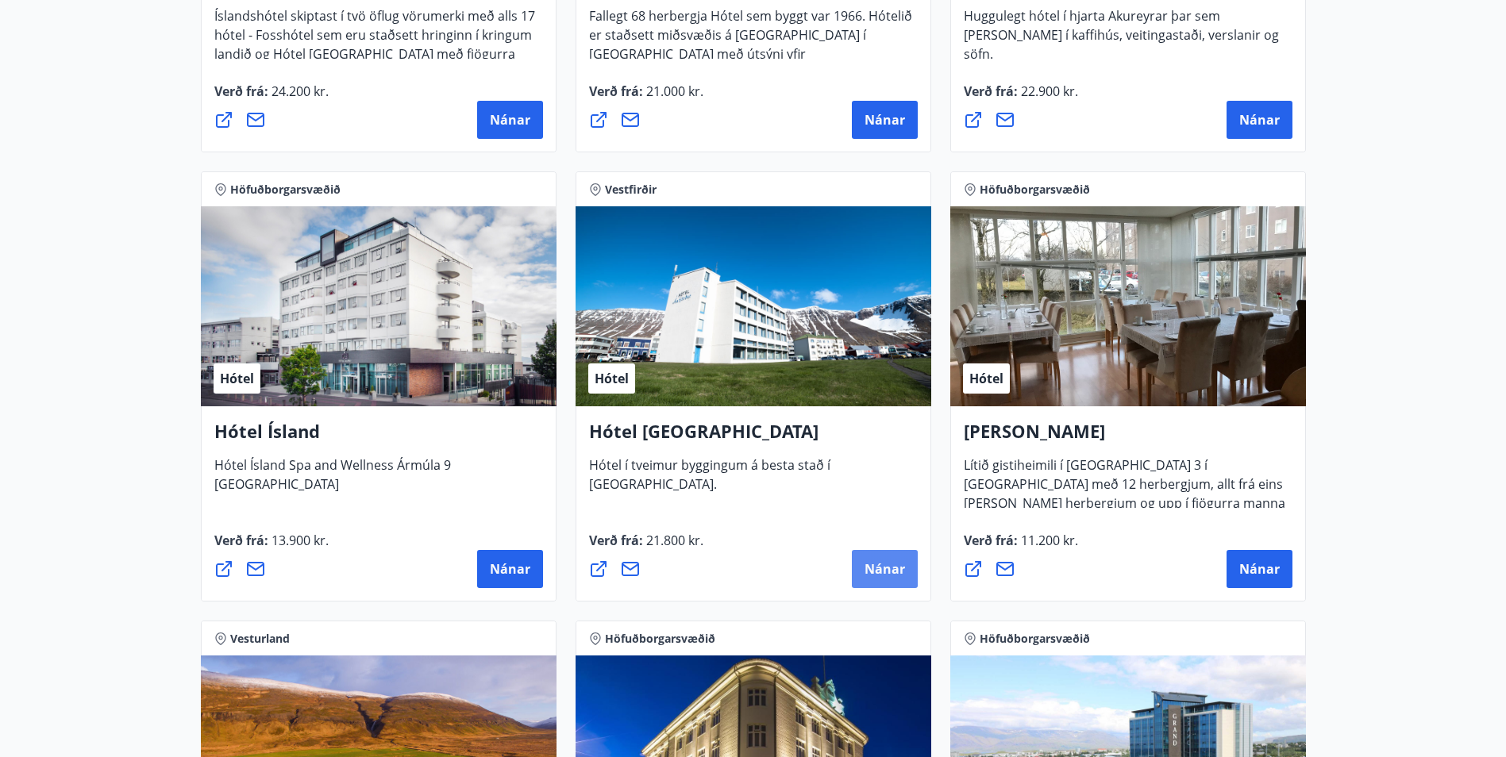
click at [872, 564] on span "Nánar" at bounding box center [885, 569] width 40 height 17
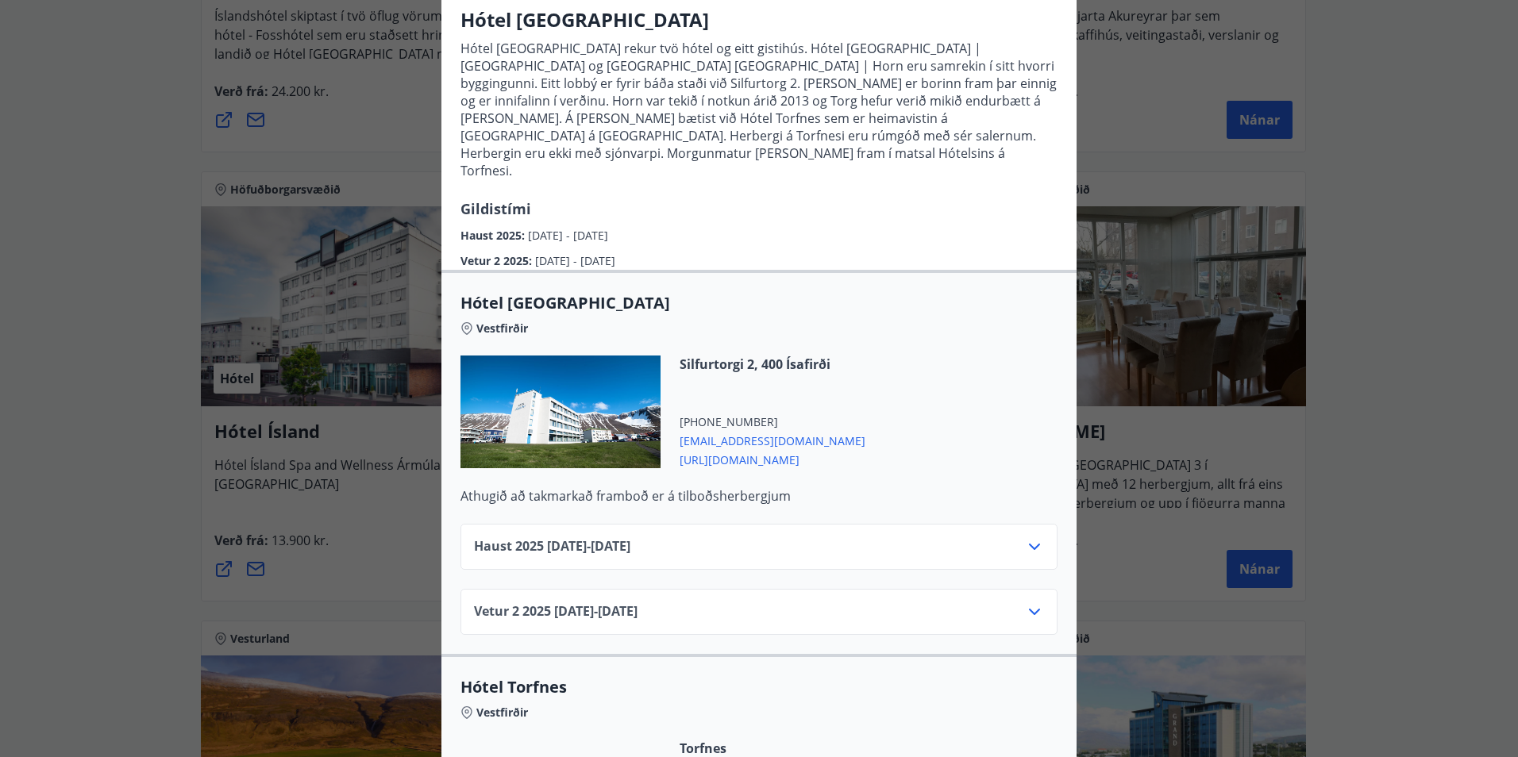
scroll to position [159, 0]
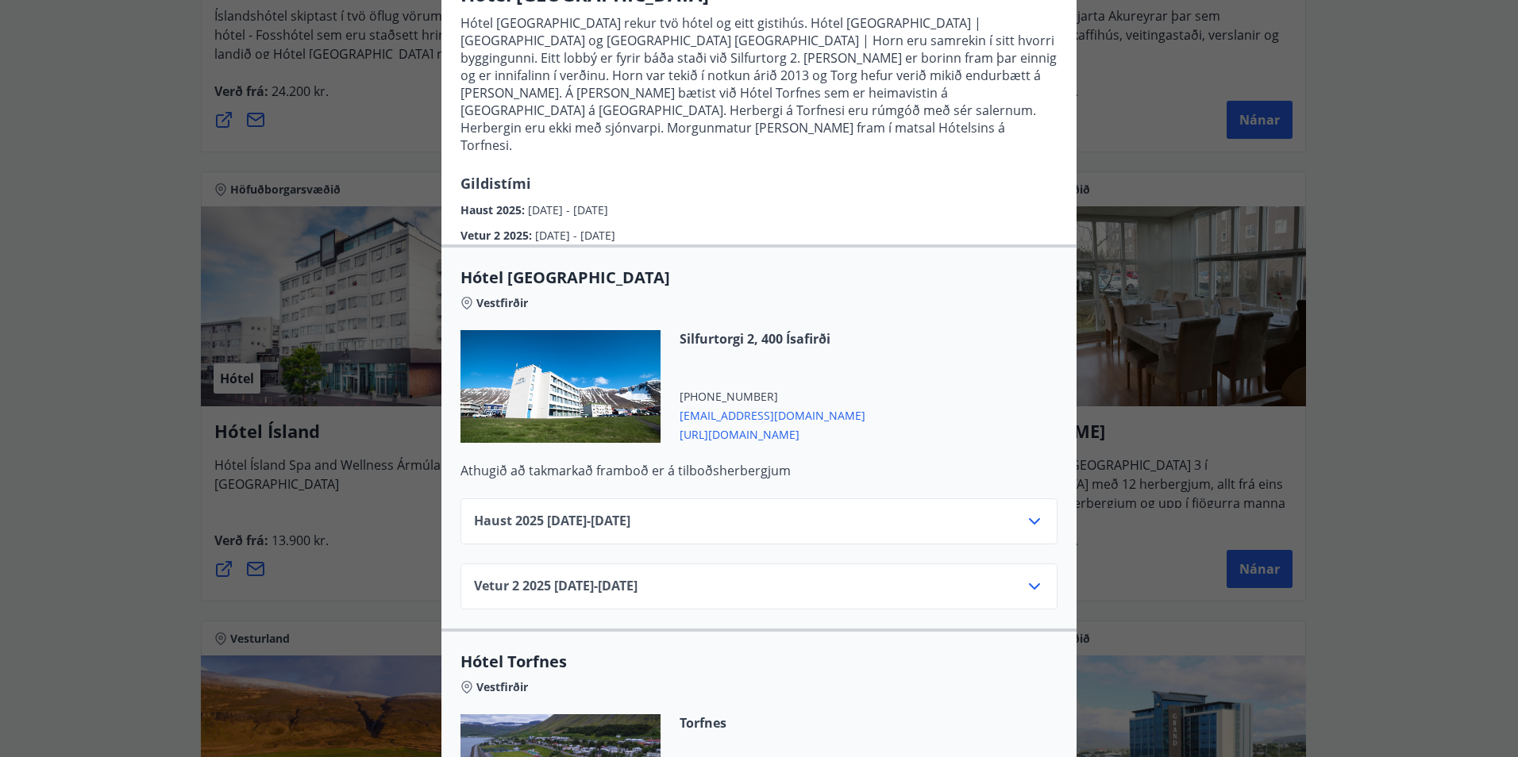
click at [1026, 512] on icon at bounding box center [1034, 521] width 19 height 19
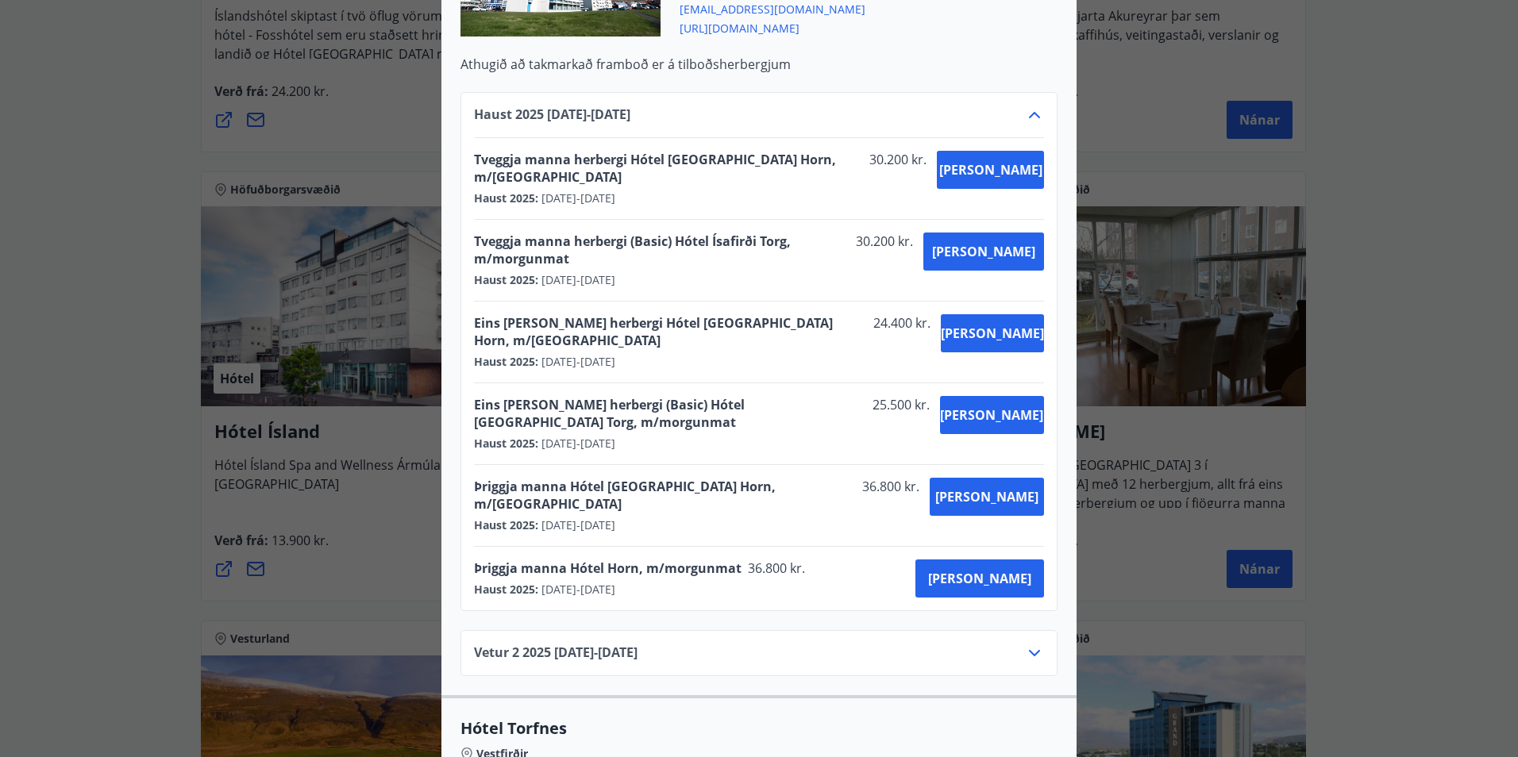
scroll to position [635, 0]
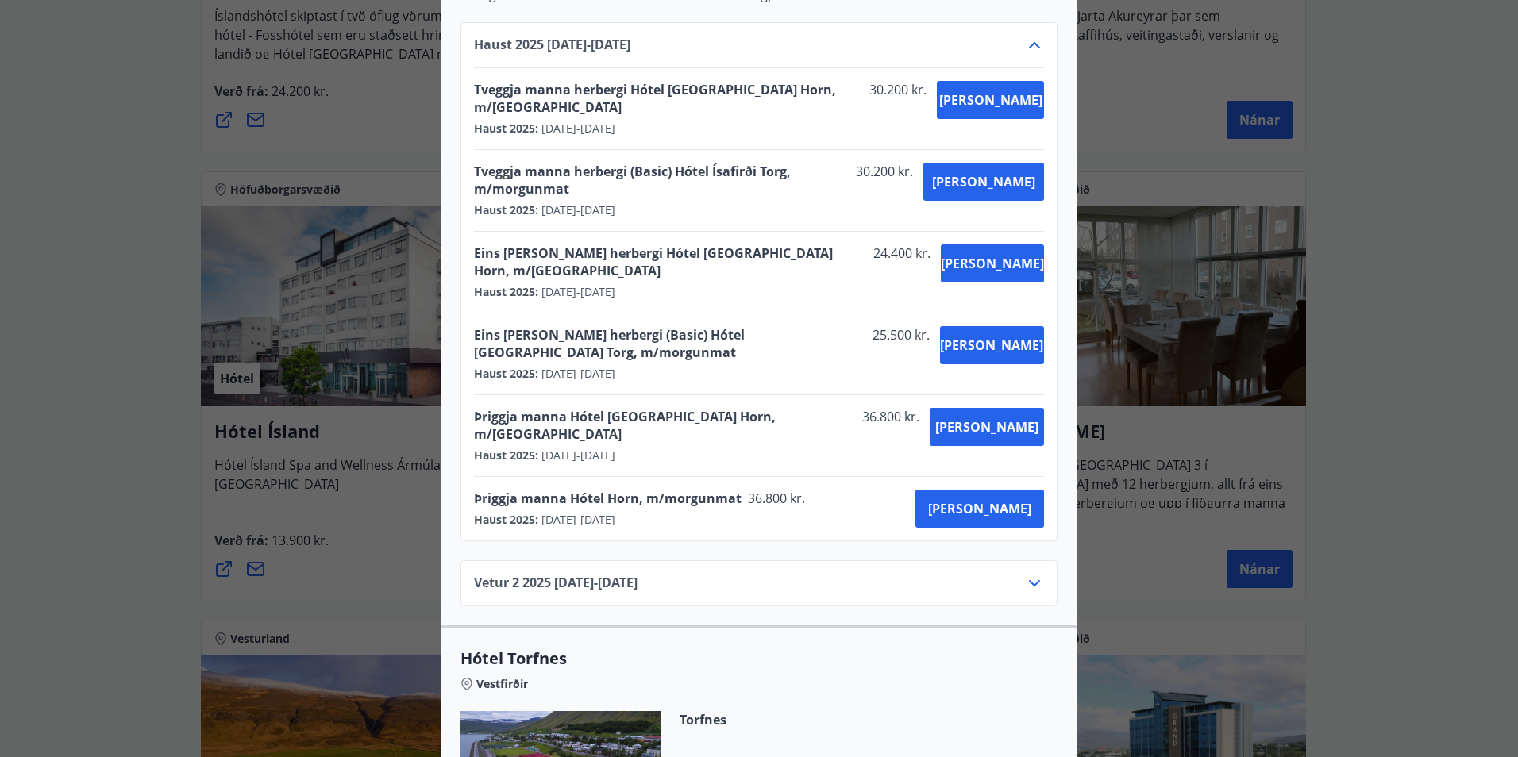
click at [1031, 574] on icon at bounding box center [1034, 583] width 19 height 19
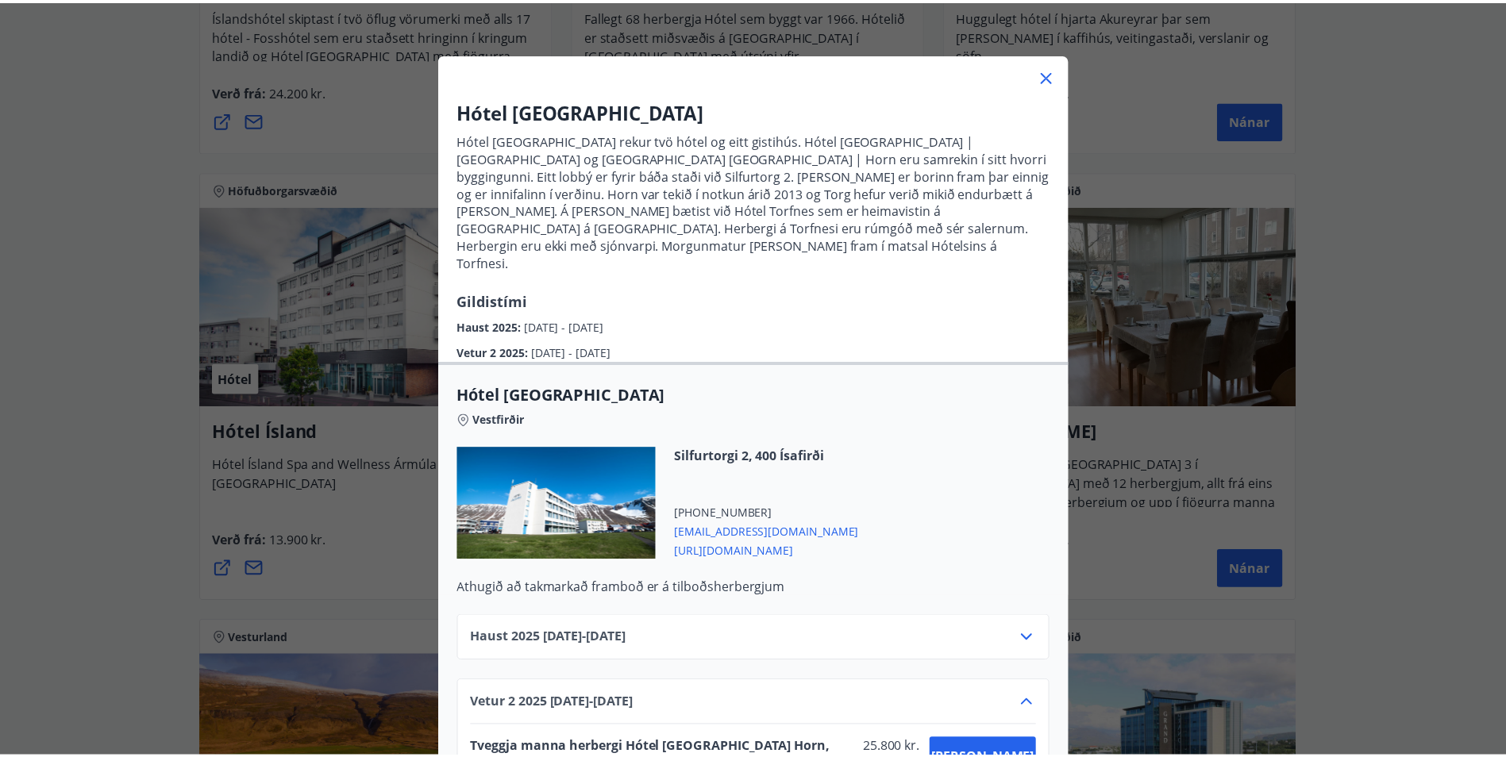
scroll to position [0, 0]
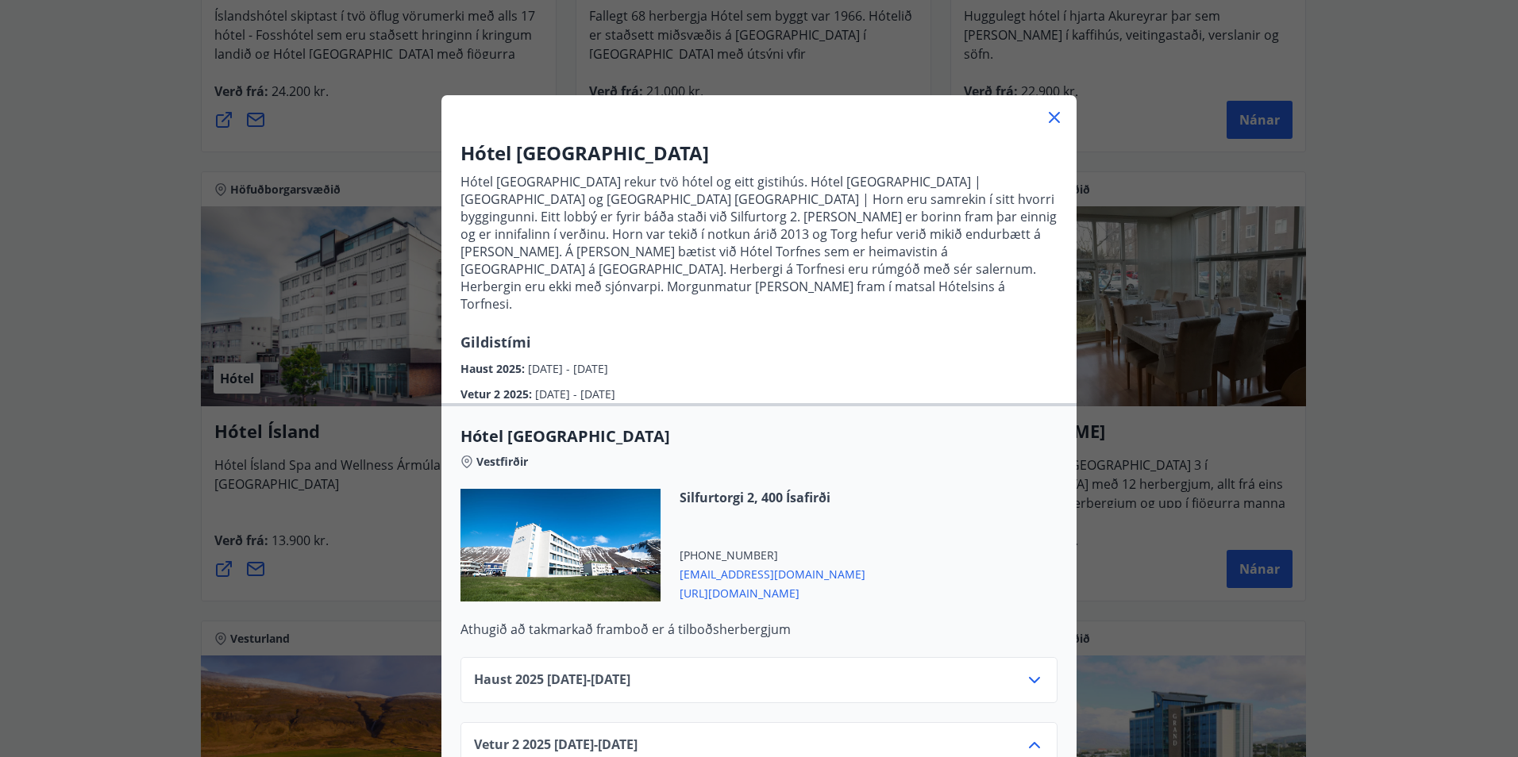
click at [1045, 114] on icon at bounding box center [1054, 117] width 19 height 19
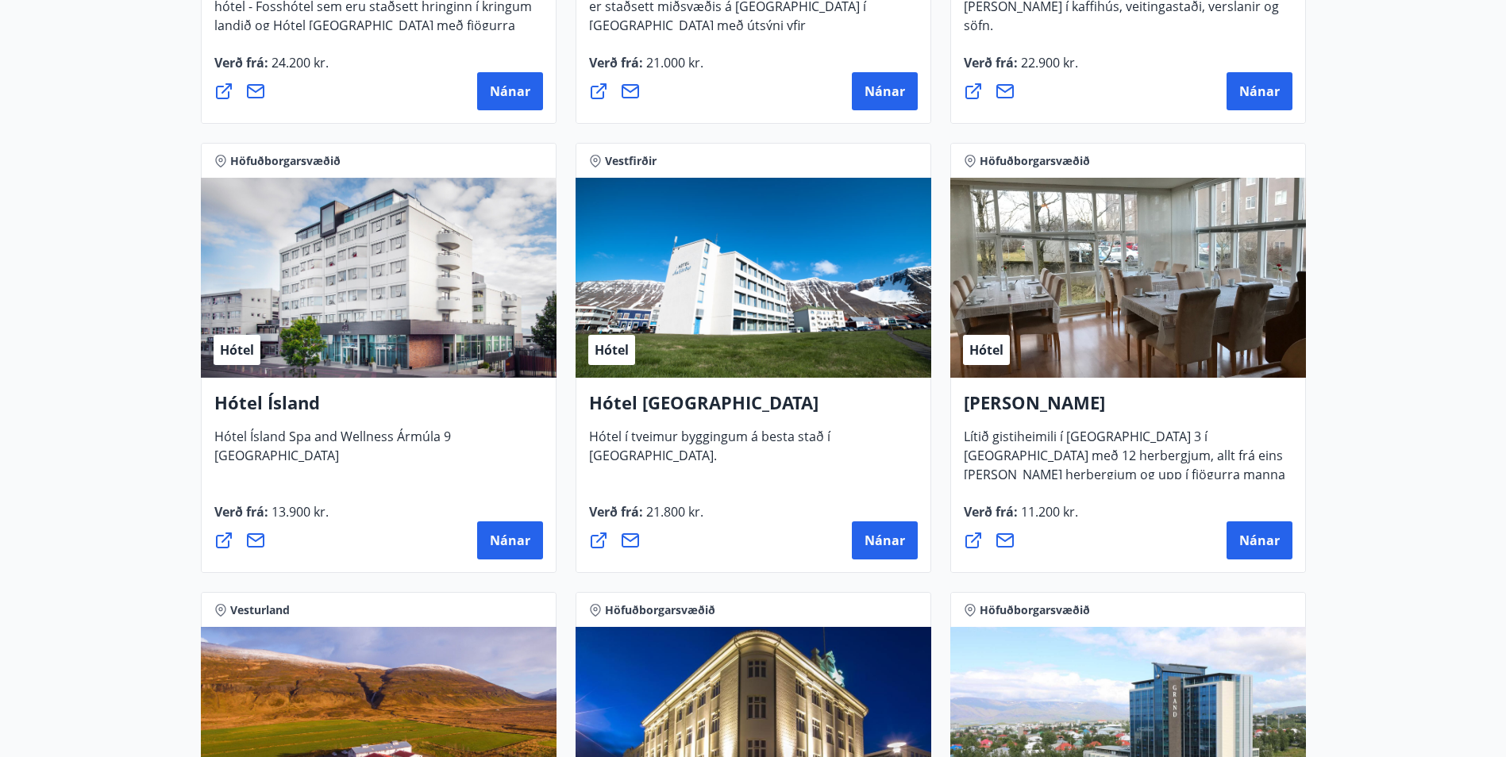
scroll to position [2382, 0]
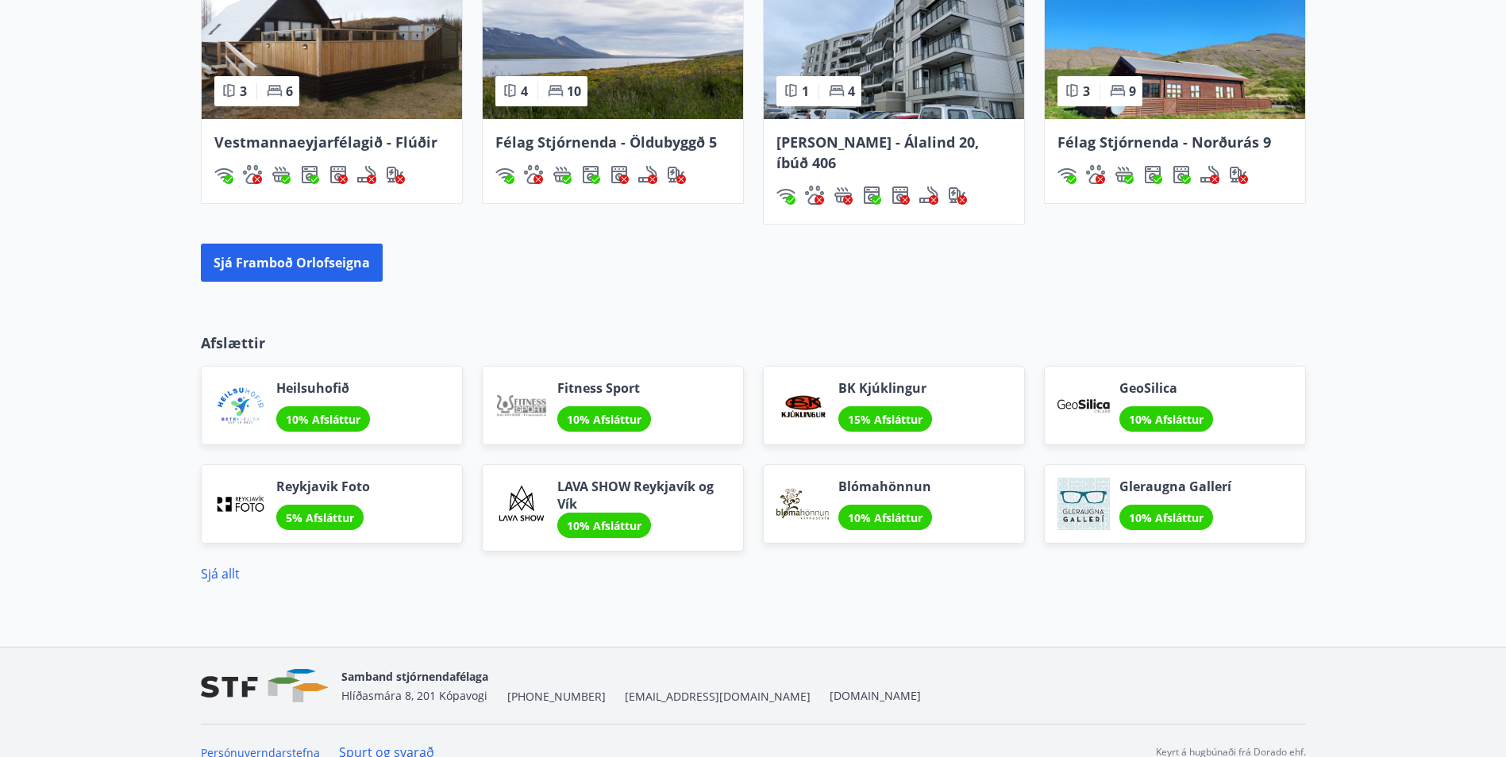
scroll to position [1275, 0]
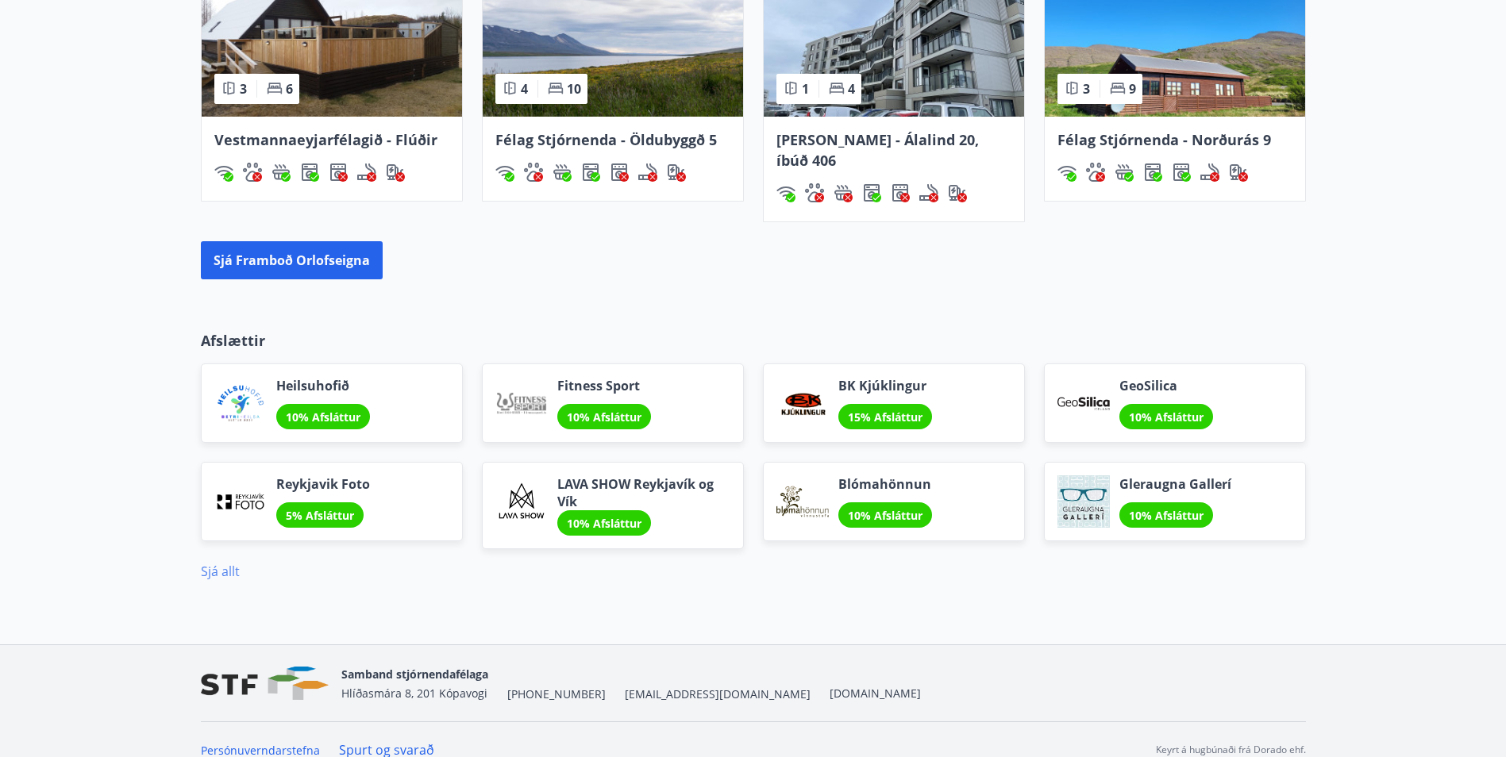
click at [202, 563] on link "Sjá allt" at bounding box center [220, 571] width 39 height 17
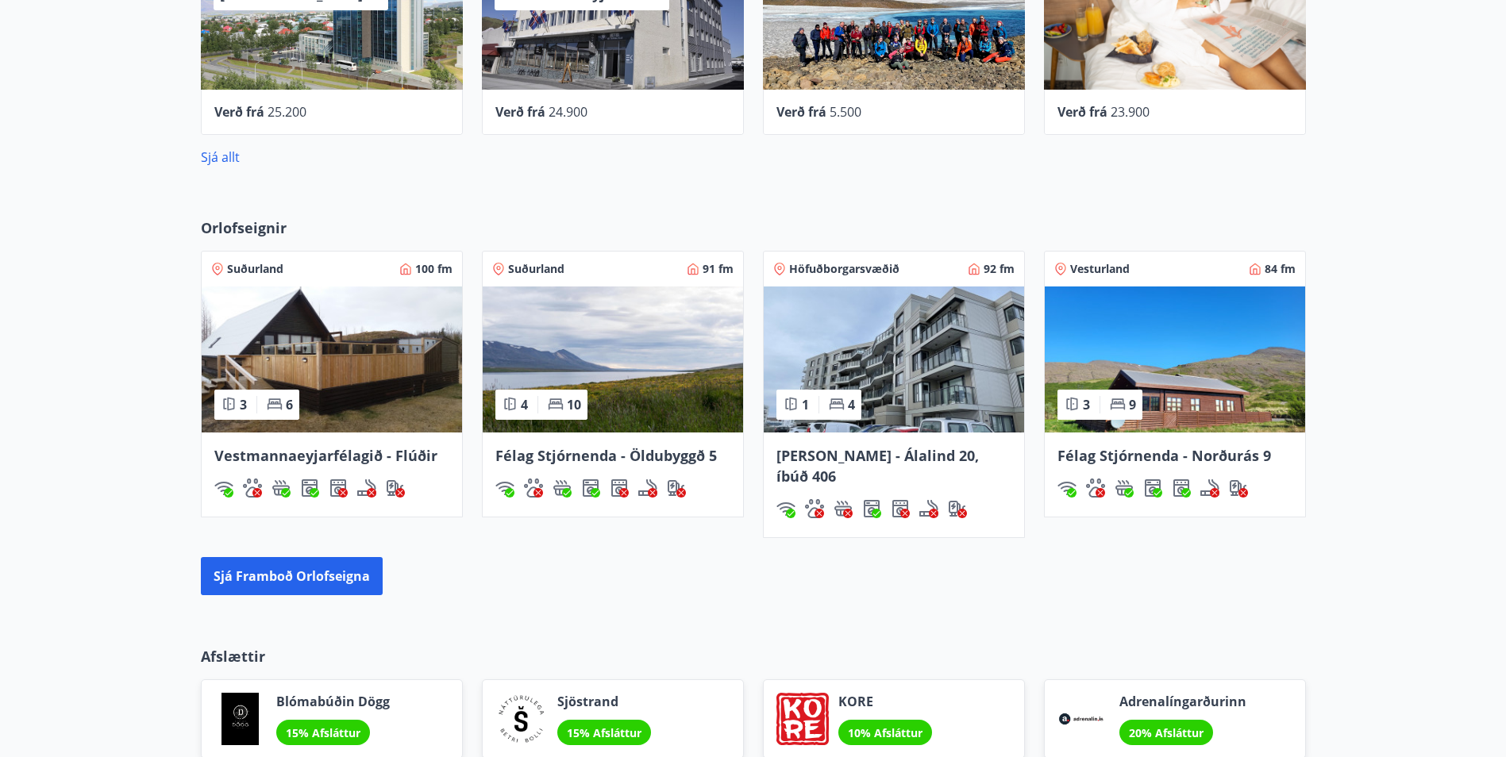
scroll to position [950, 0]
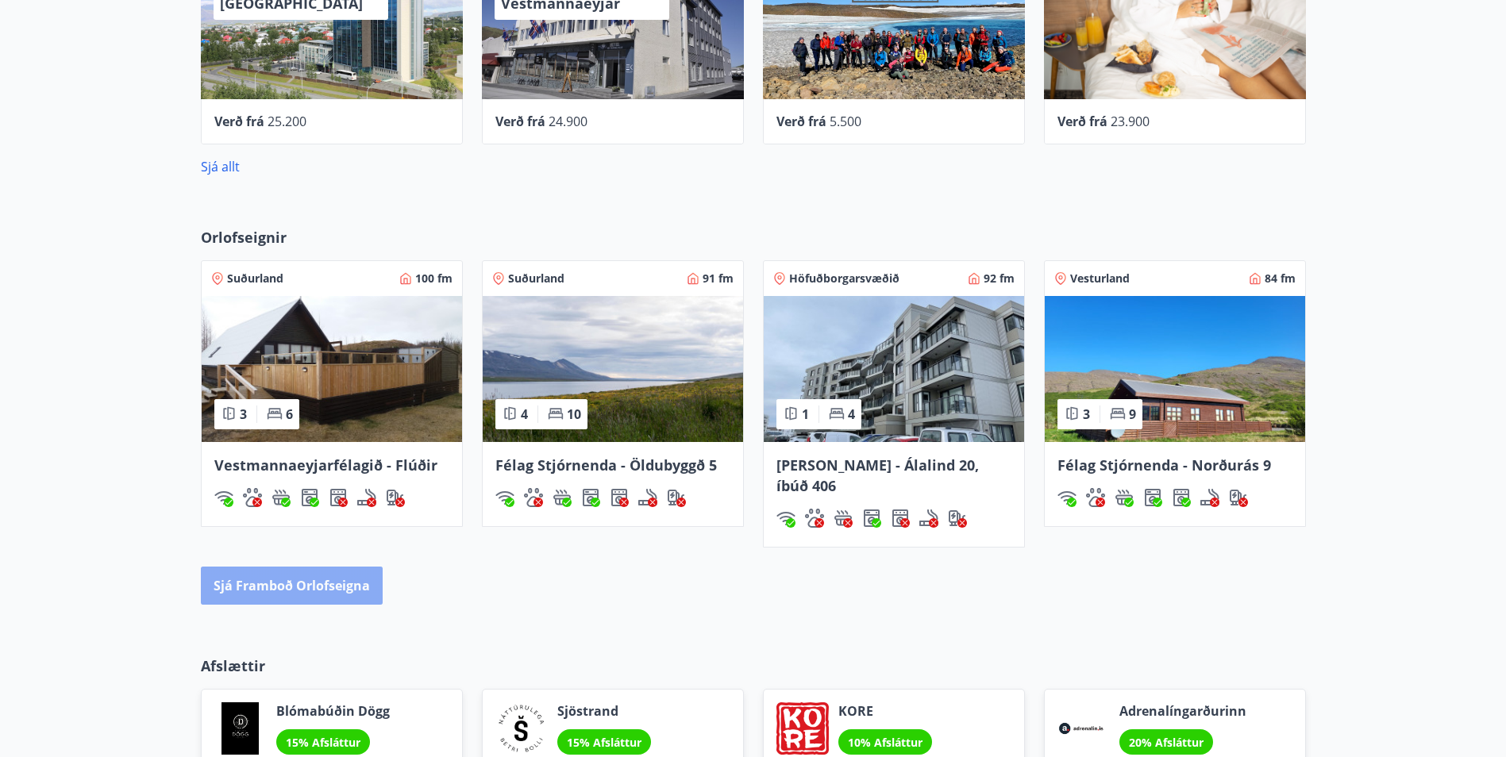
click at [328, 567] on button "Sjá framboð orlofseigna" at bounding box center [292, 586] width 182 height 38
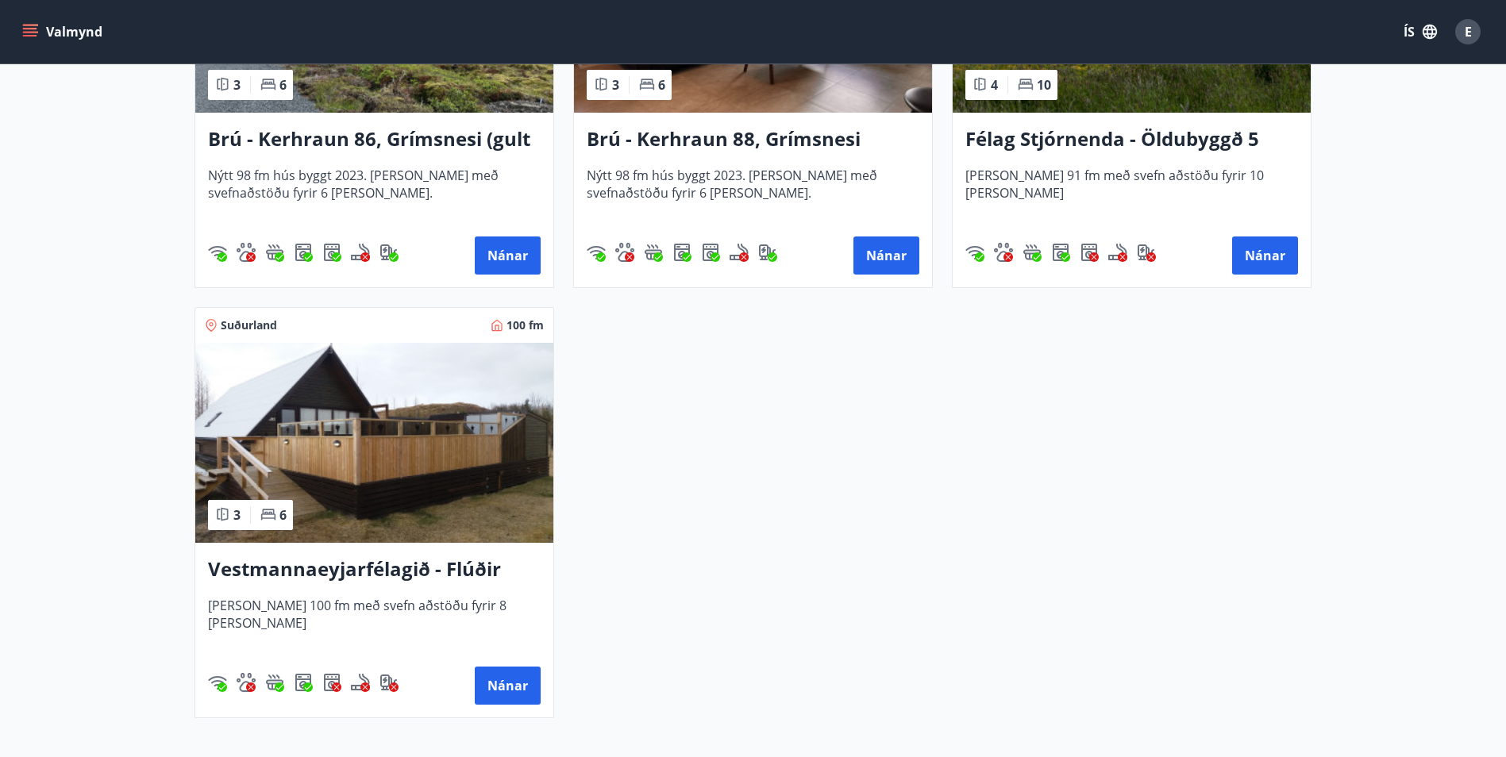
scroll to position [3942, 0]
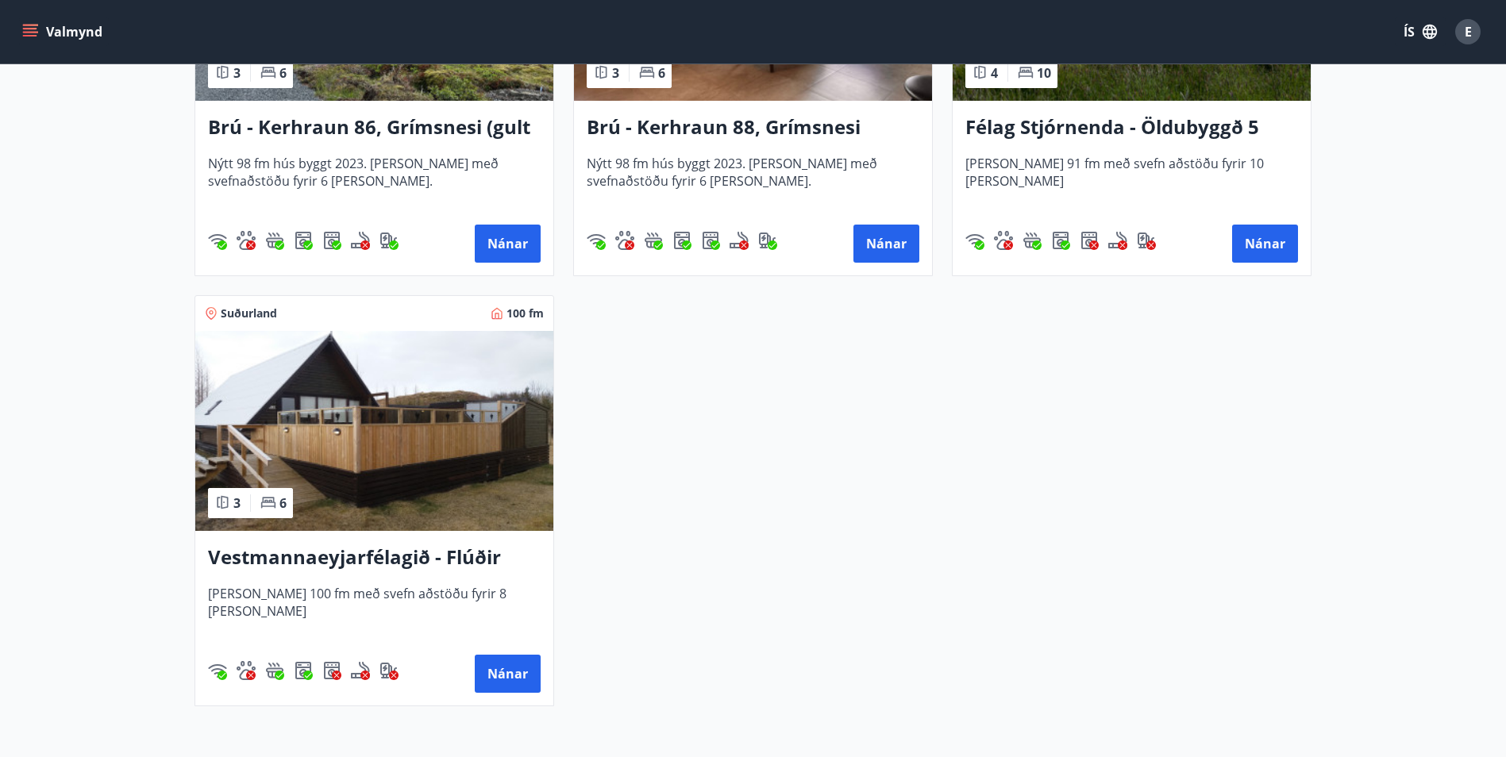
click at [388, 556] on h3 "Vestmannaeyjarfélagið - Flúðir" at bounding box center [374, 558] width 333 height 29
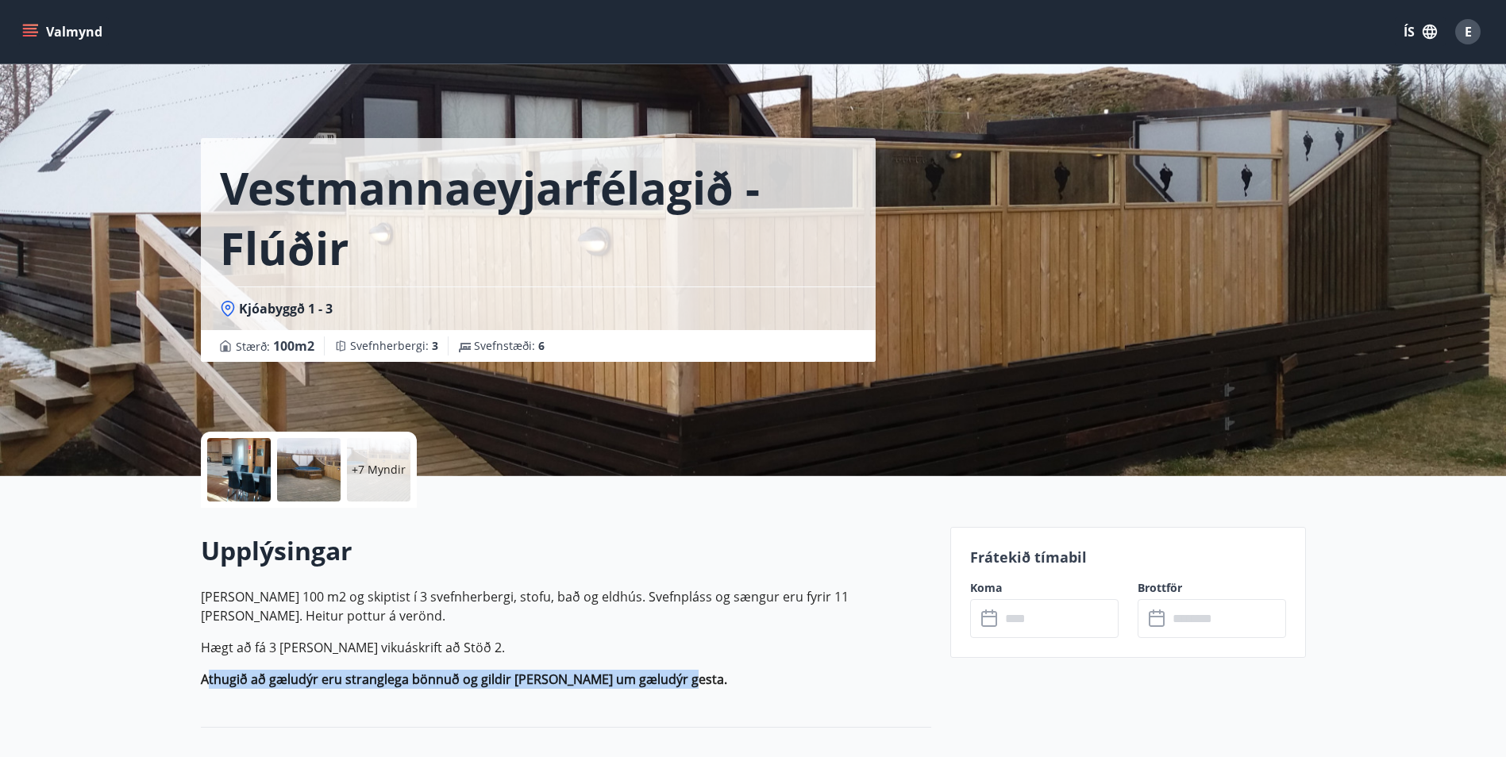
drag, startPoint x: 209, startPoint y: 684, endPoint x: 686, endPoint y: 689, distance: 477.2
click at [686, 689] on div "Upplýsingar Húsið er 100 m2 og skiptist í 3 svefnherbergi, stofu, bað og eldhús…" at bounding box center [566, 618] width 730 height 168
click at [256, 472] on div at bounding box center [239, 470] width 64 height 64
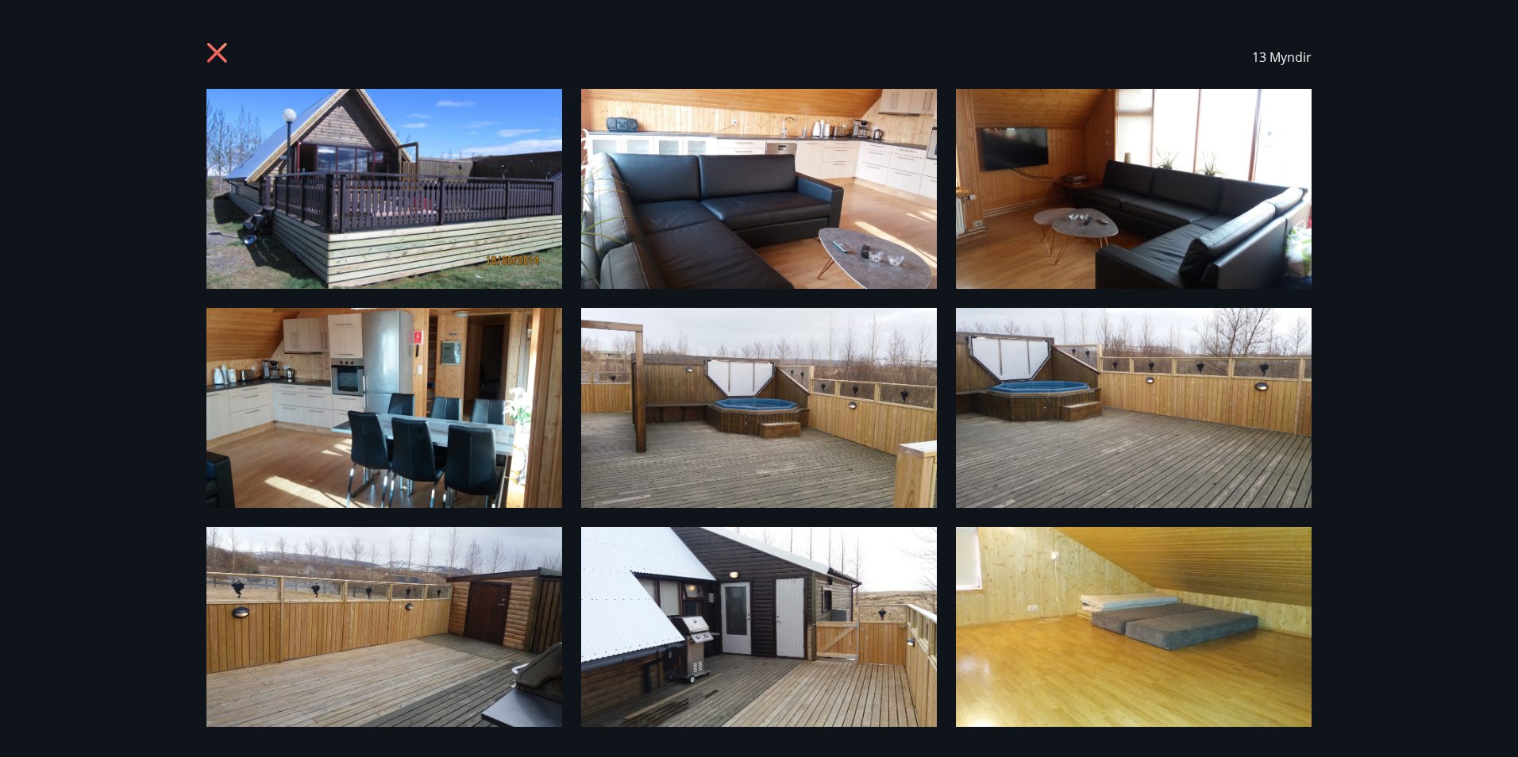
click at [210, 60] on icon at bounding box center [217, 53] width 20 height 20
